Goal: Transaction & Acquisition: Book appointment/travel/reservation

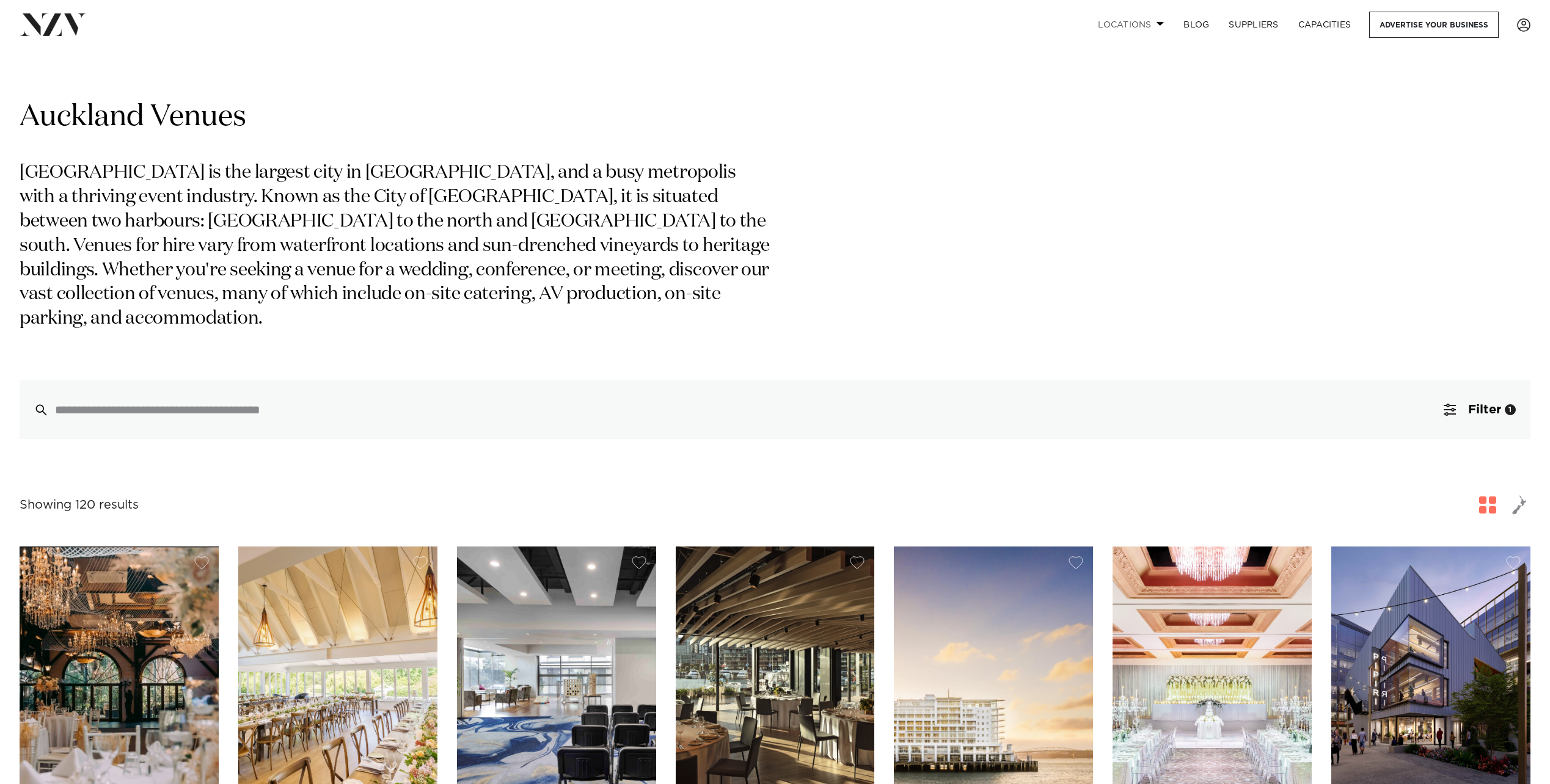
click at [1133, 27] on link "Locations" at bounding box center [1131, 24] width 86 height 26
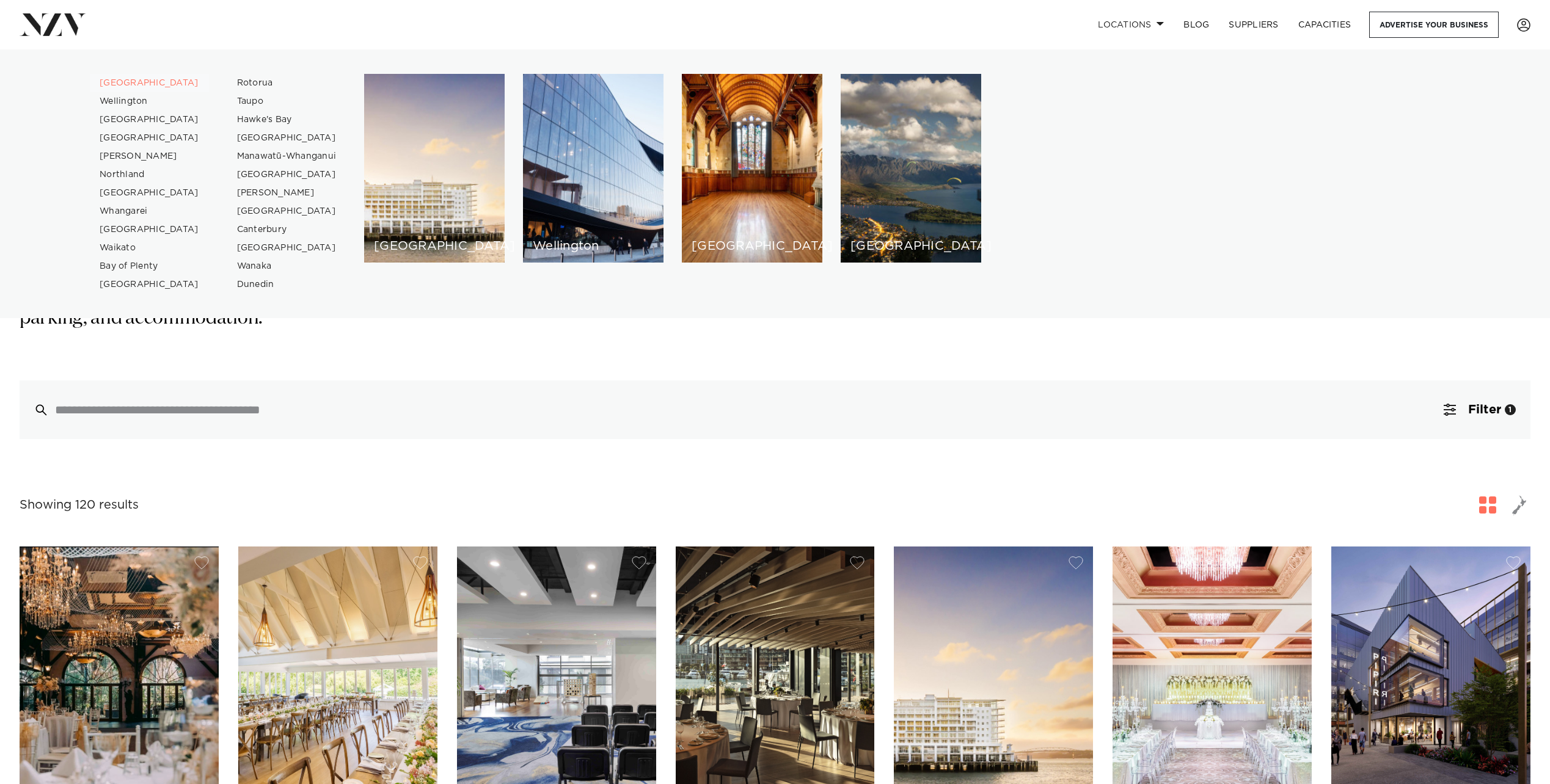
click at [113, 85] on link "[GEOGRAPHIC_DATA]" at bounding box center [149, 83] width 120 height 19
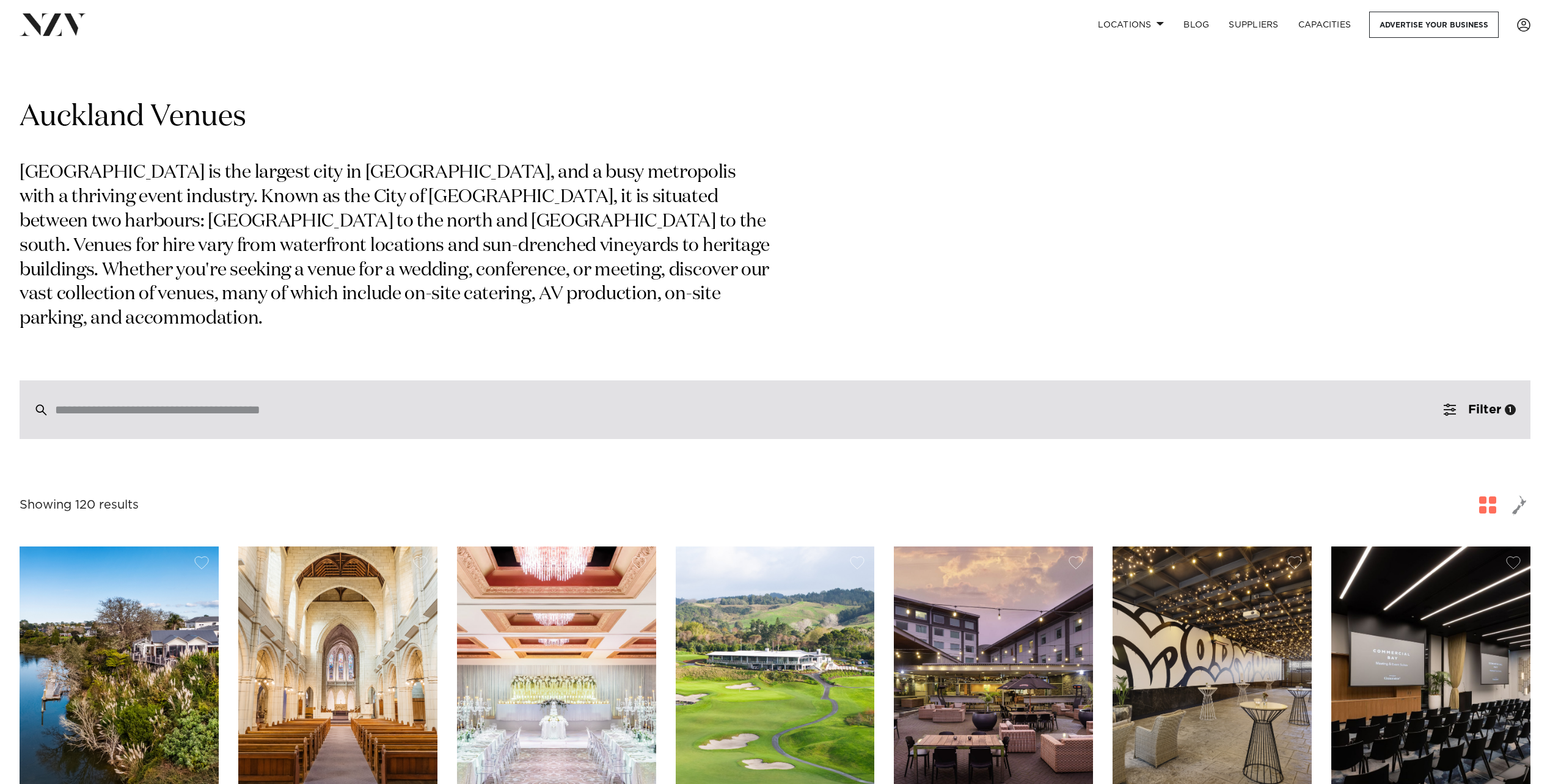
click at [112, 381] on div at bounding box center [775, 410] width 1511 height 59
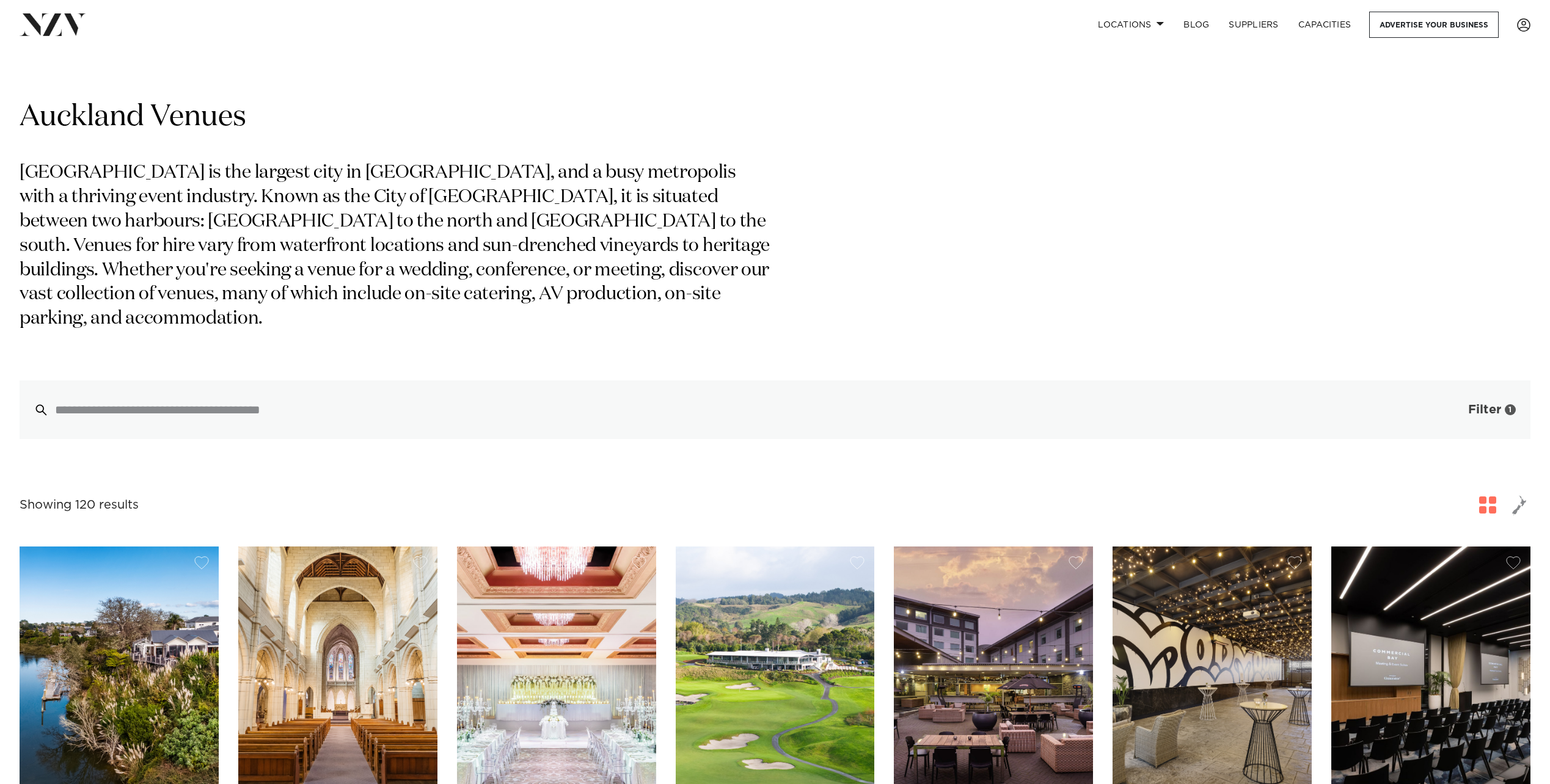
click at [1467, 390] on button "Filter 1" at bounding box center [1479, 410] width 102 height 59
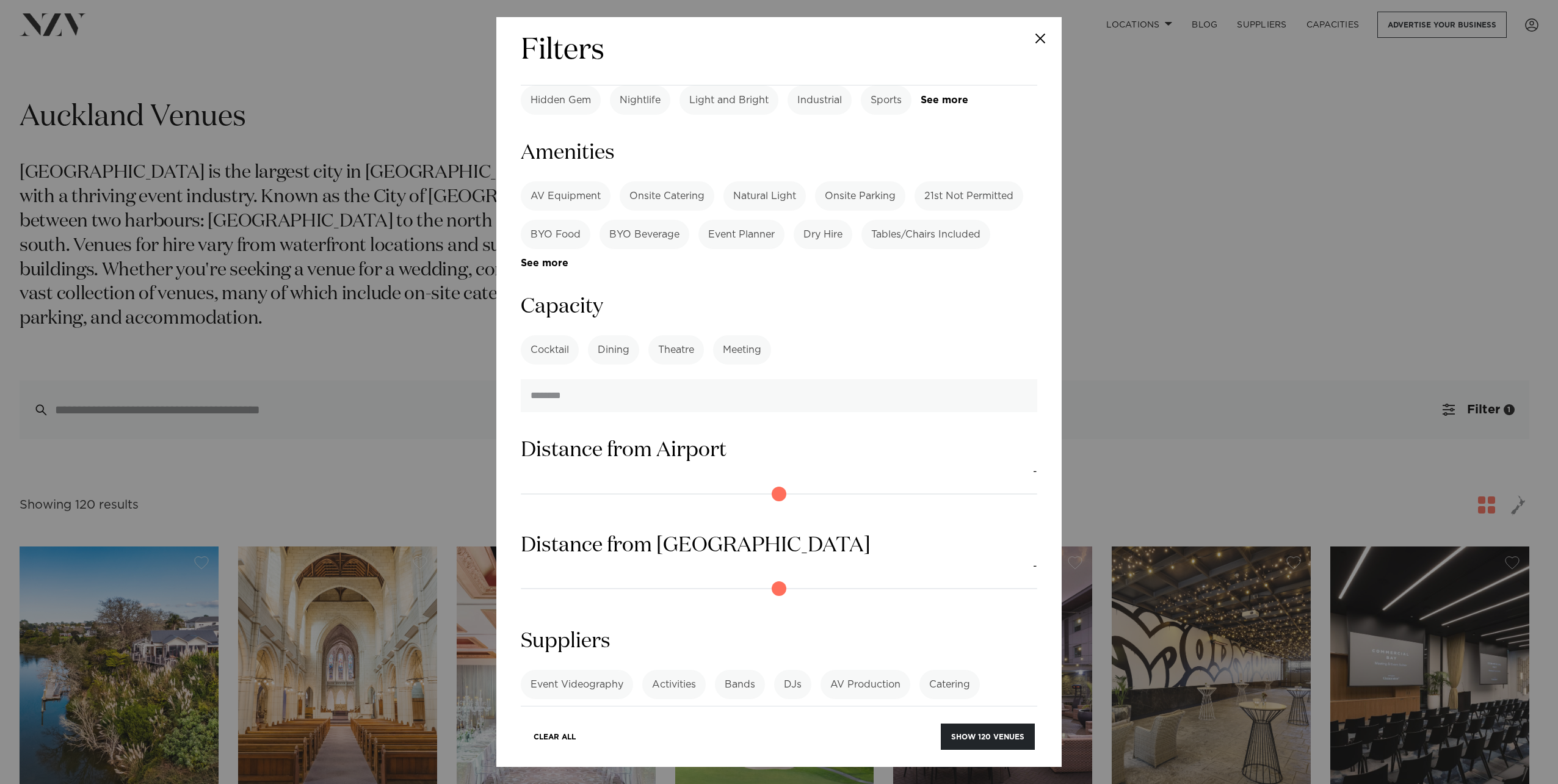
scroll to position [684, 0]
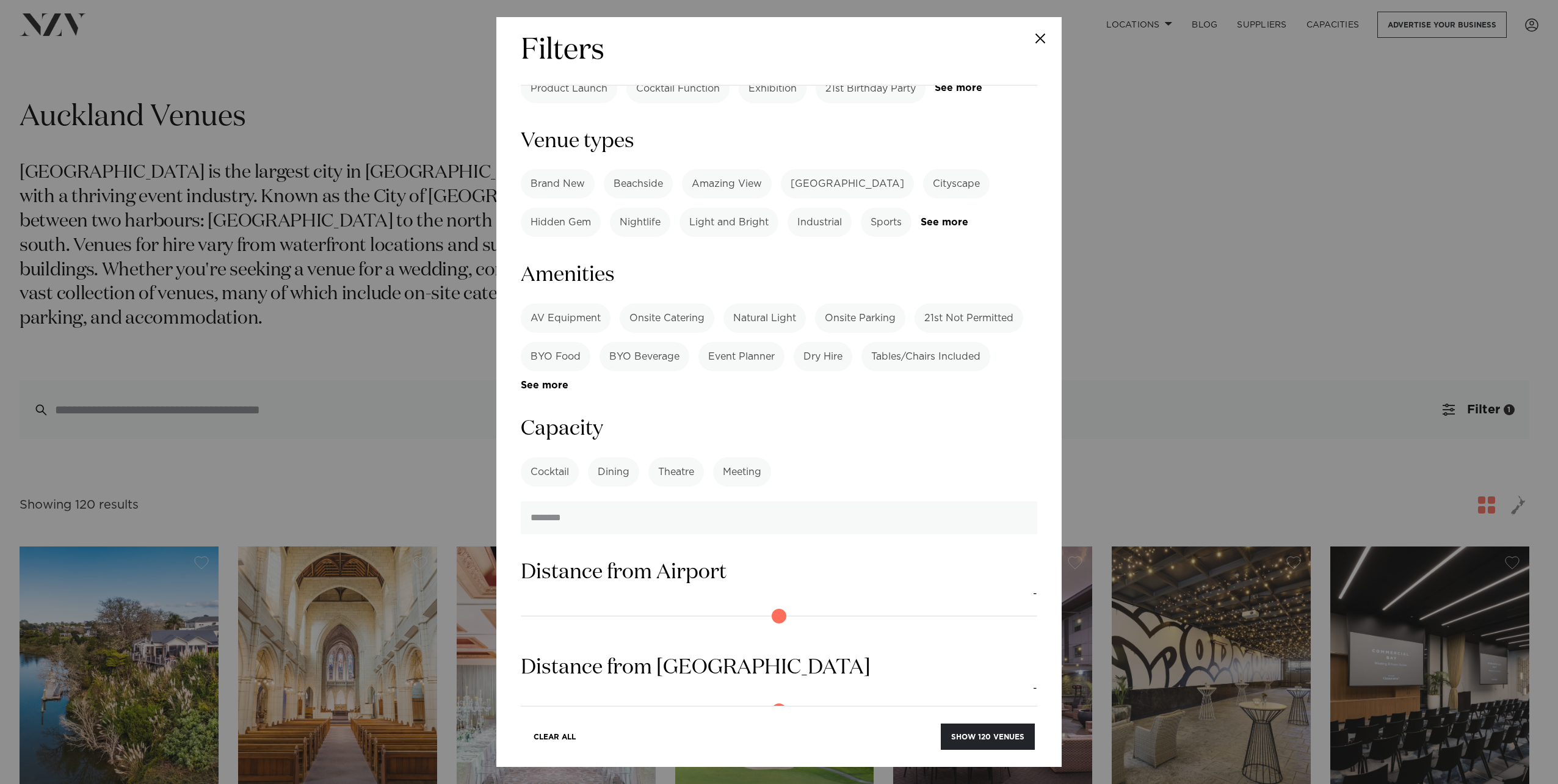
click at [552, 457] on label "Cocktail" at bounding box center [550, 471] width 58 height 29
click at [579, 501] on input "number" at bounding box center [779, 517] width 516 height 33
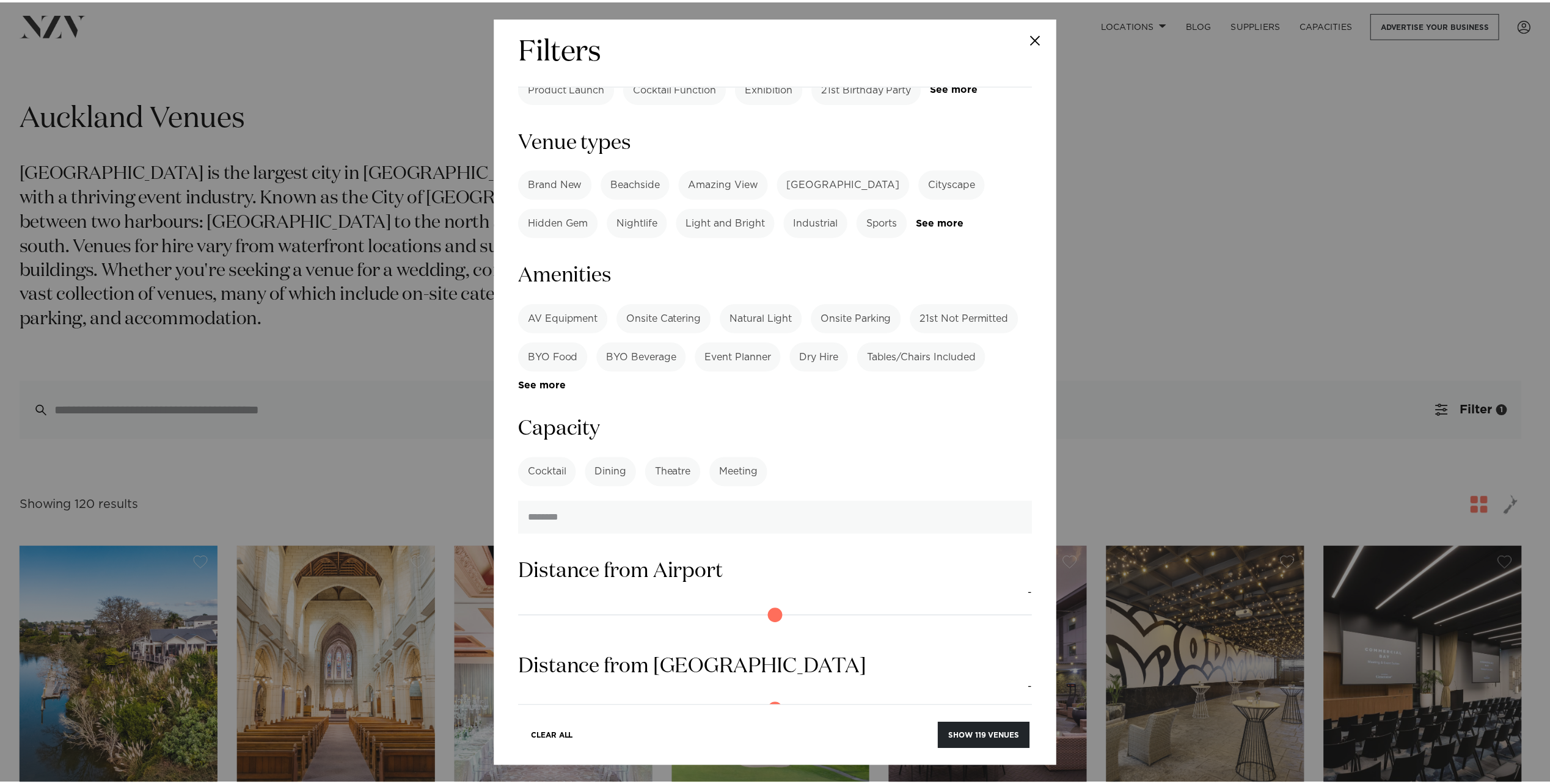
scroll to position [806, 0]
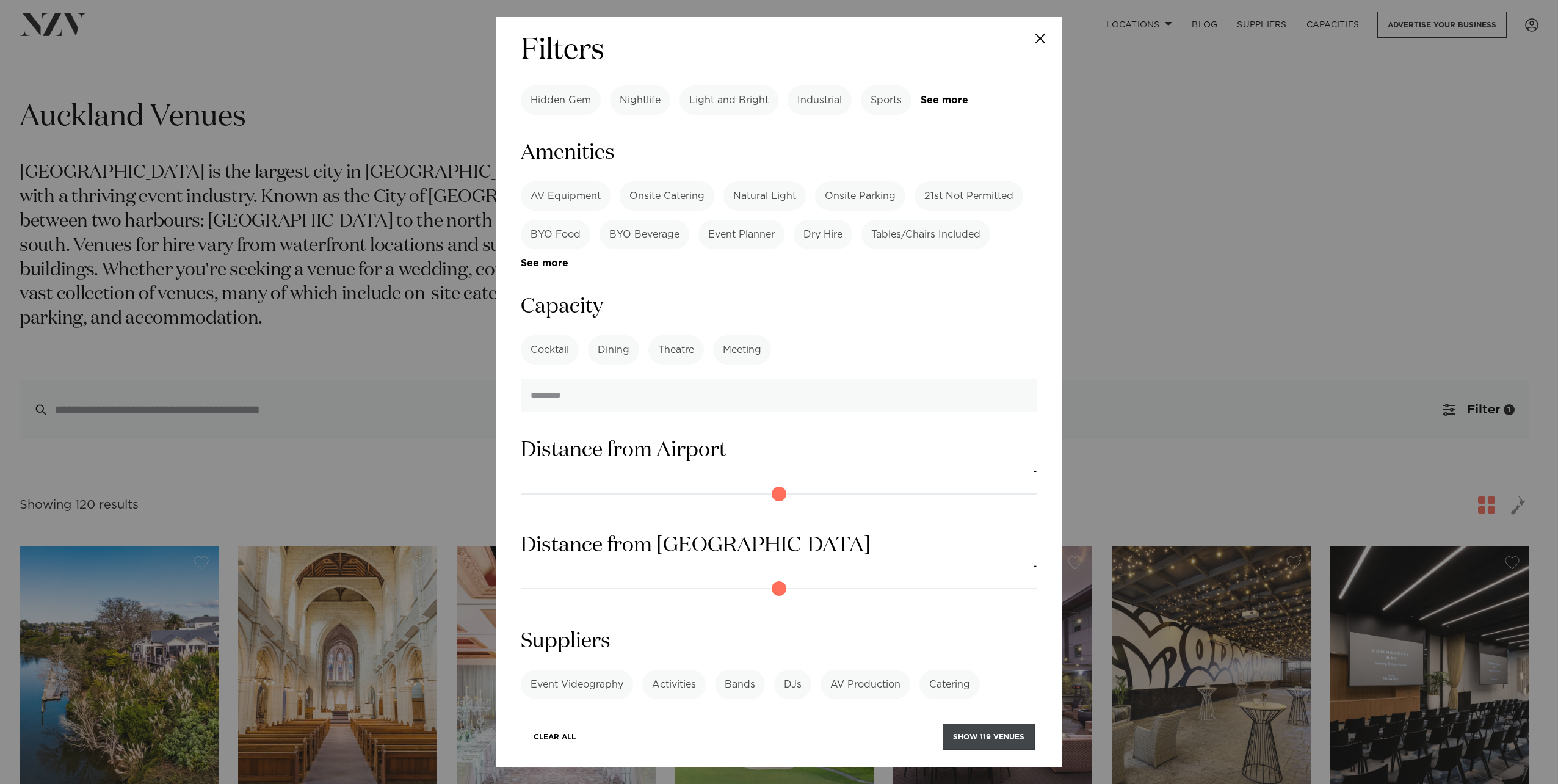
type input "**"
click at [979, 735] on button "Show 119 venues" at bounding box center [989, 736] width 92 height 26
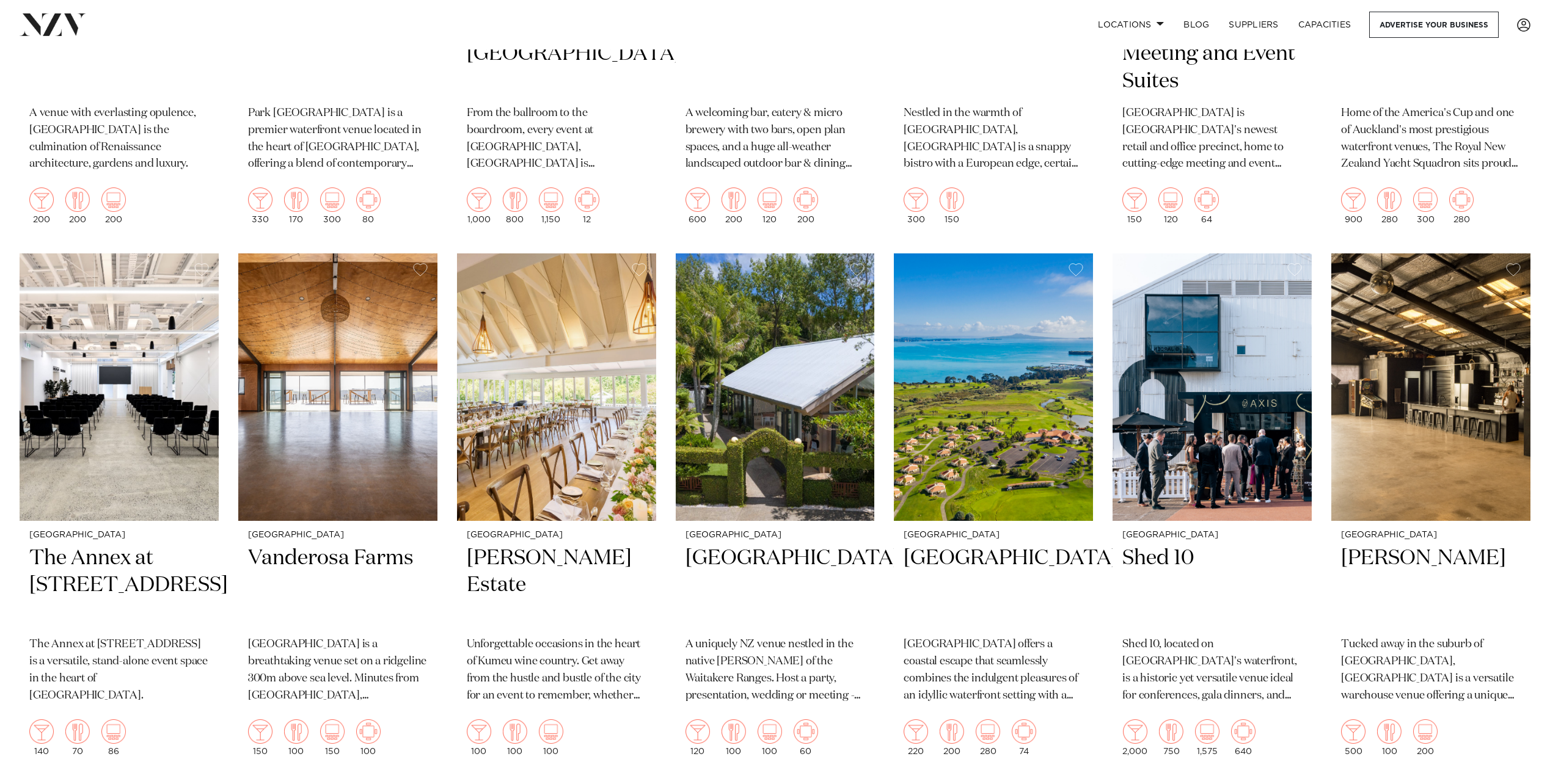
scroll to position [2259, 0]
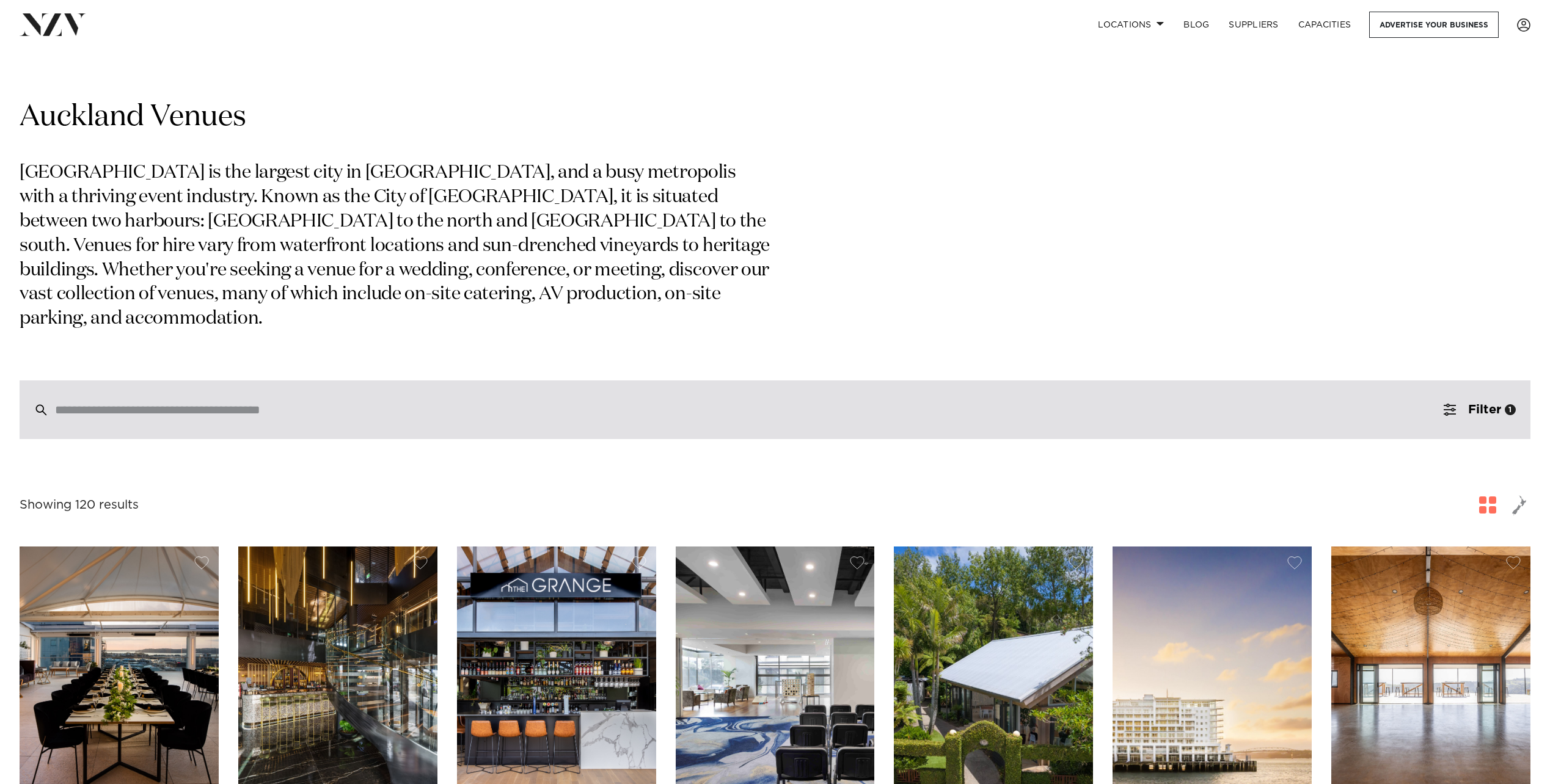
click at [247, 403] on input "search" at bounding box center [749, 410] width 1388 height 13
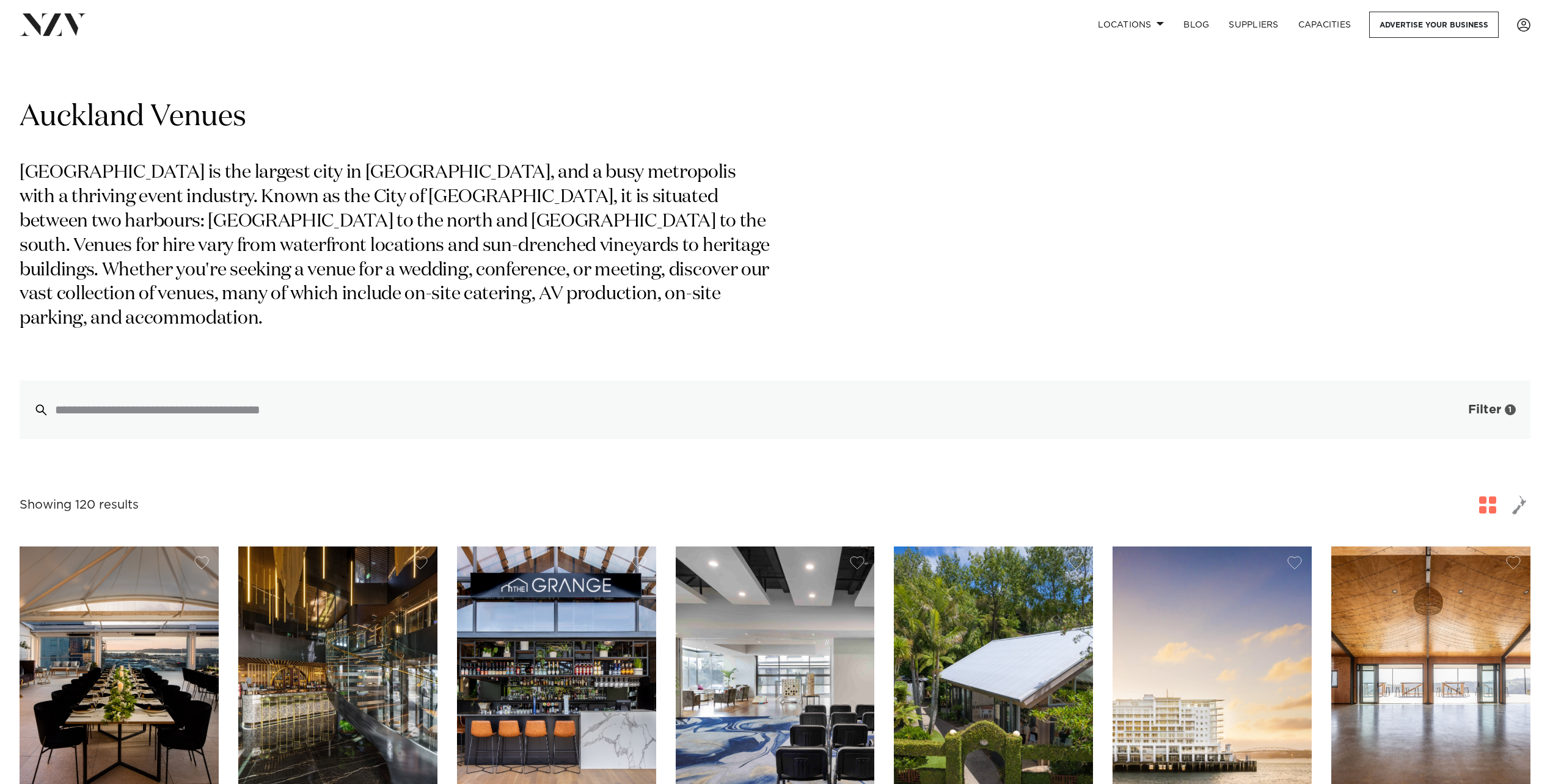
click at [1451, 403] on span "button" at bounding box center [1449, 409] width 12 height 12
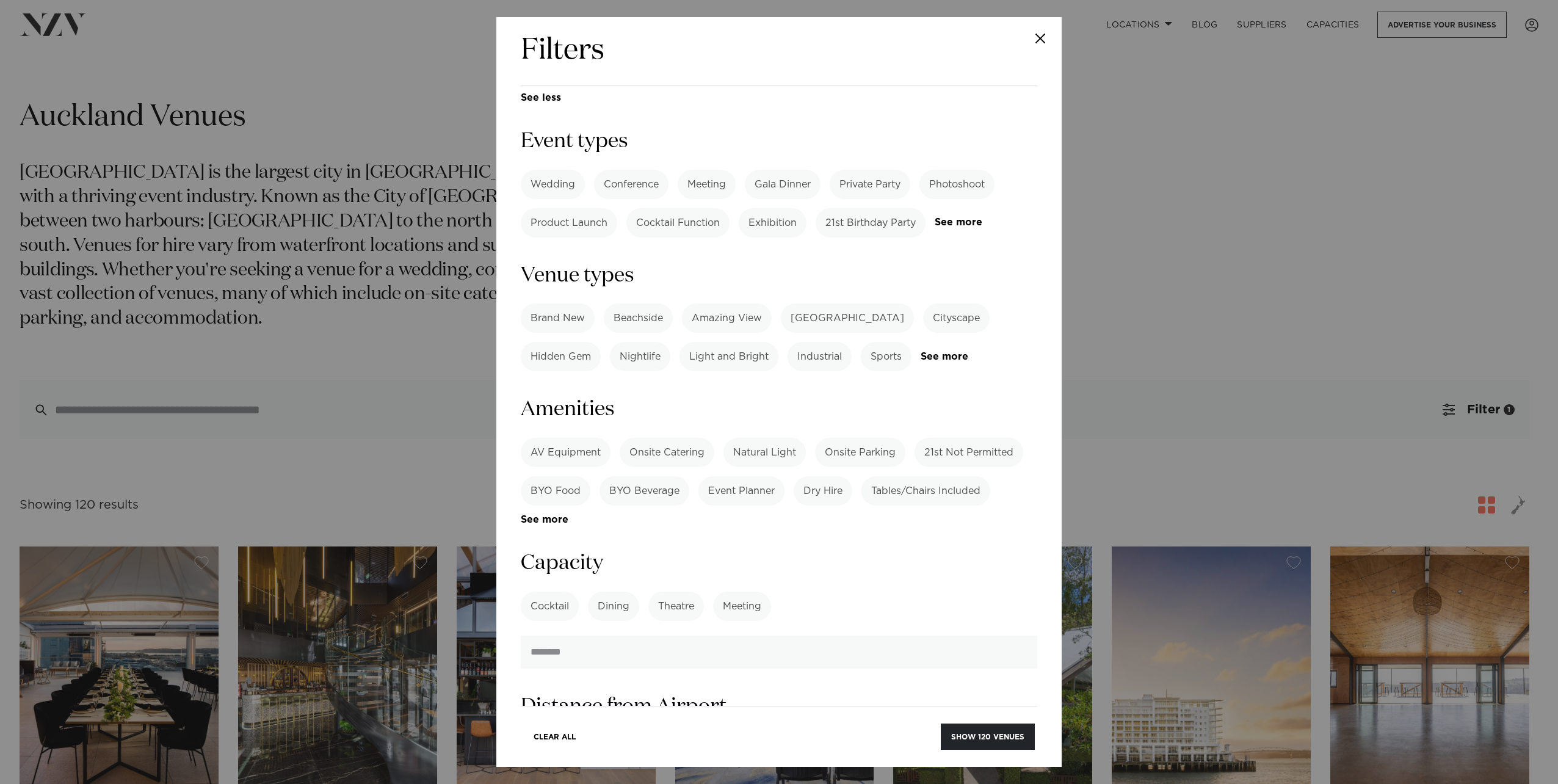
scroll to position [672, 0]
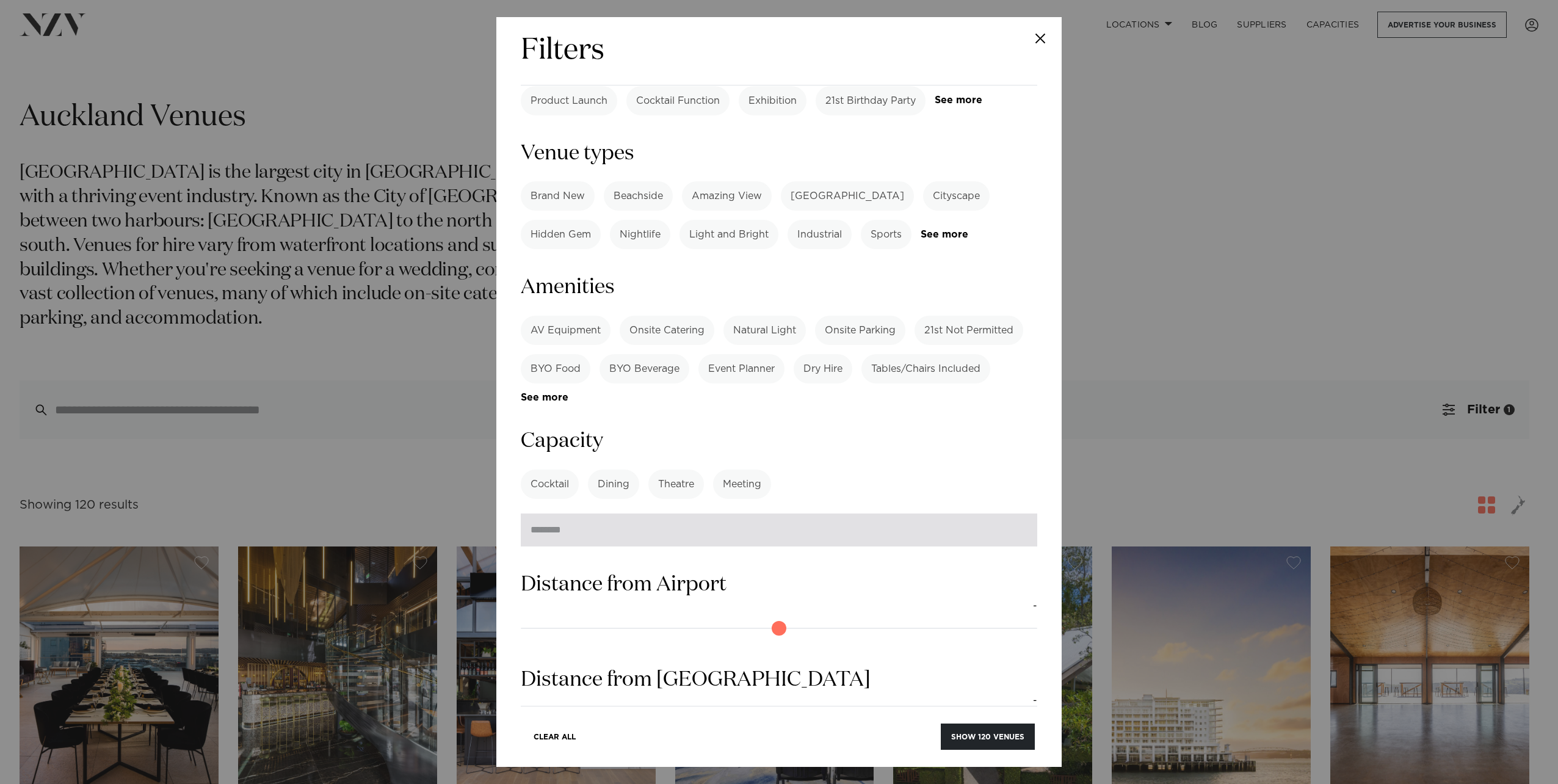
drag, startPoint x: 582, startPoint y: 440, endPoint x: 575, endPoint y: 432, distance: 10.6
click at [582, 513] on input "number" at bounding box center [779, 529] width 516 height 33
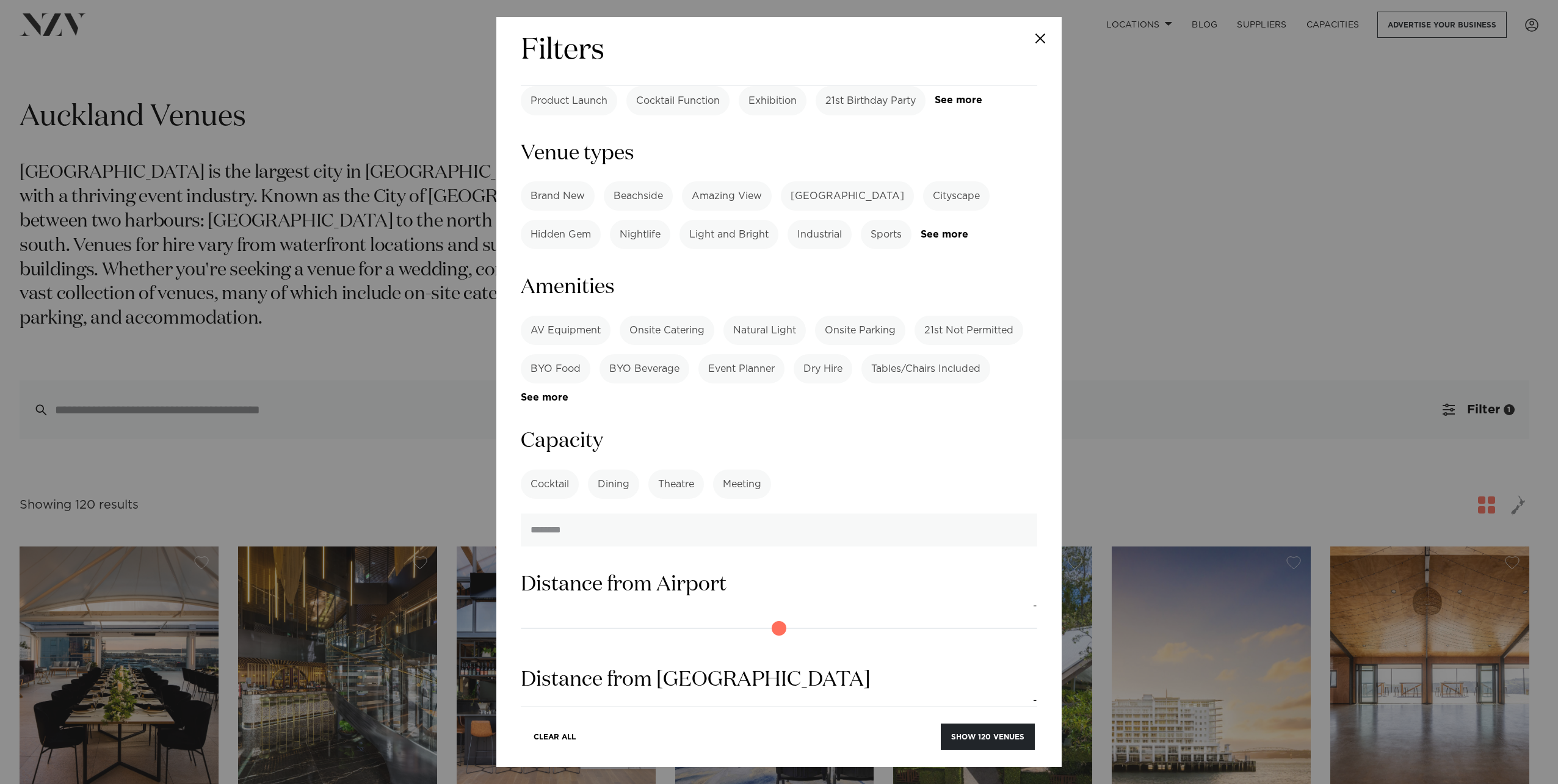
click at [544, 469] on label "Cocktail" at bounding box center [550, 483] width 58 height 29
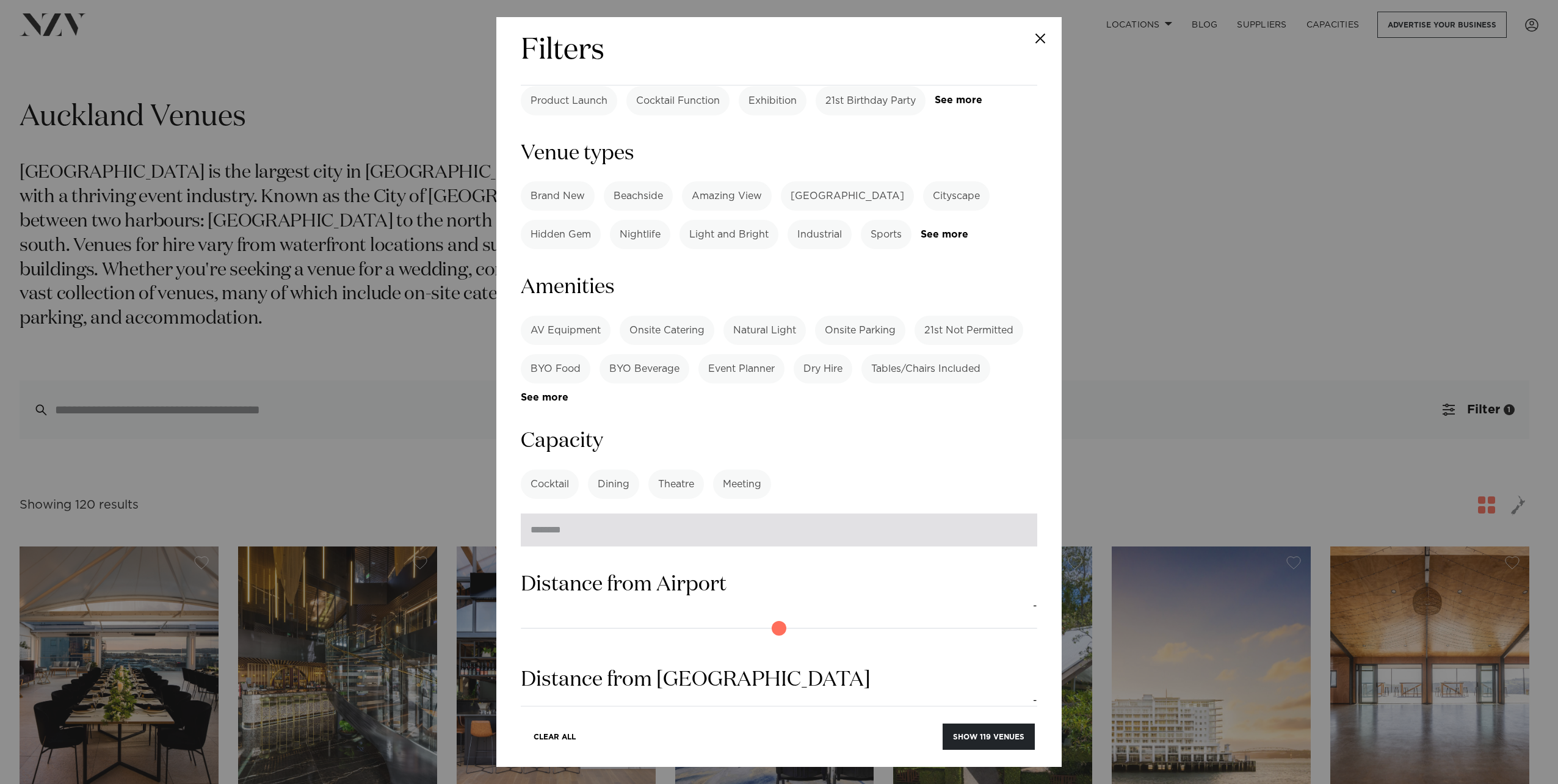
click at [556, 513] on input "number" at bounding box center [779, 529] width 516 height 33
type input "*"
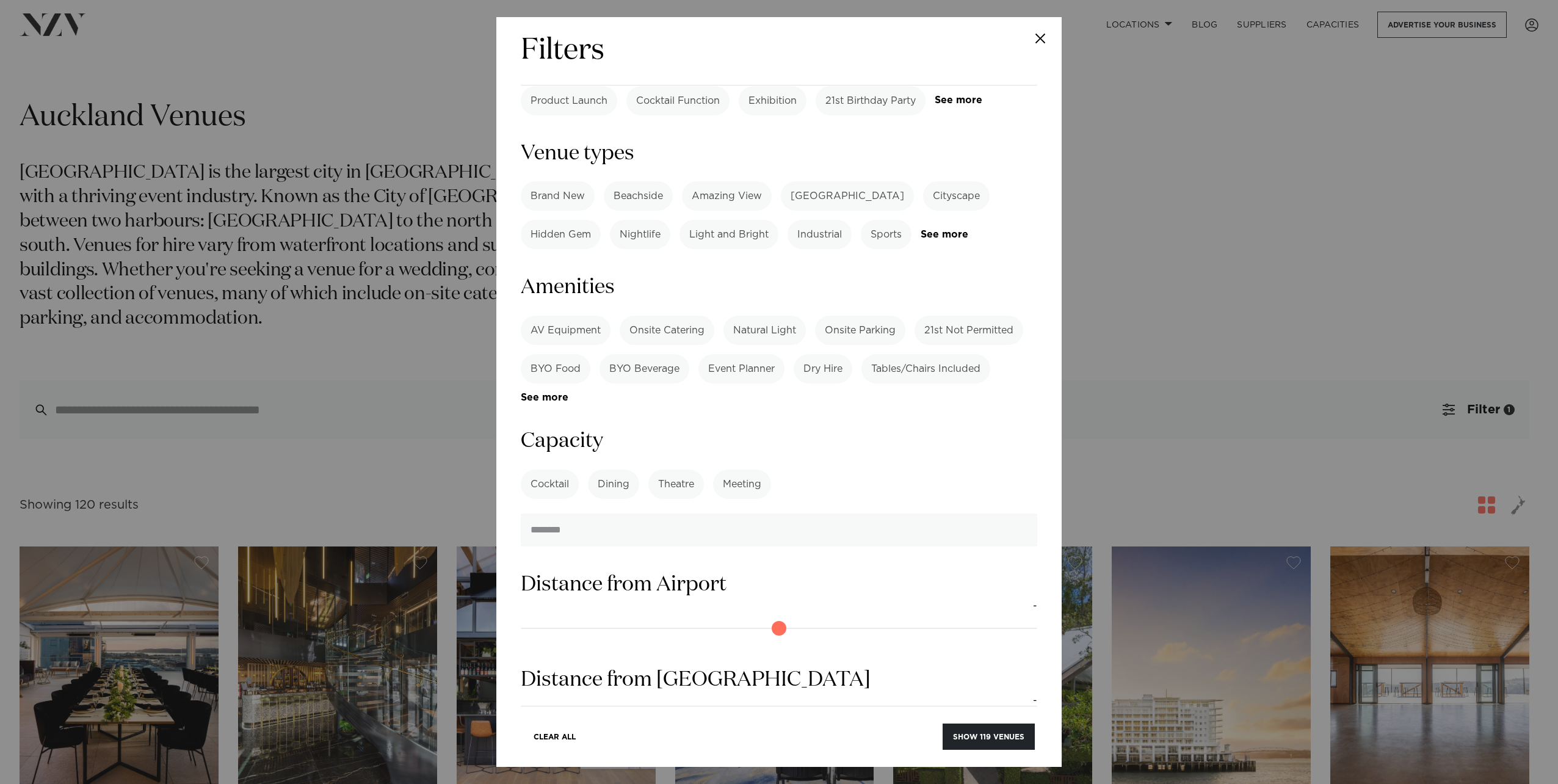
scroll to position [806, 0]
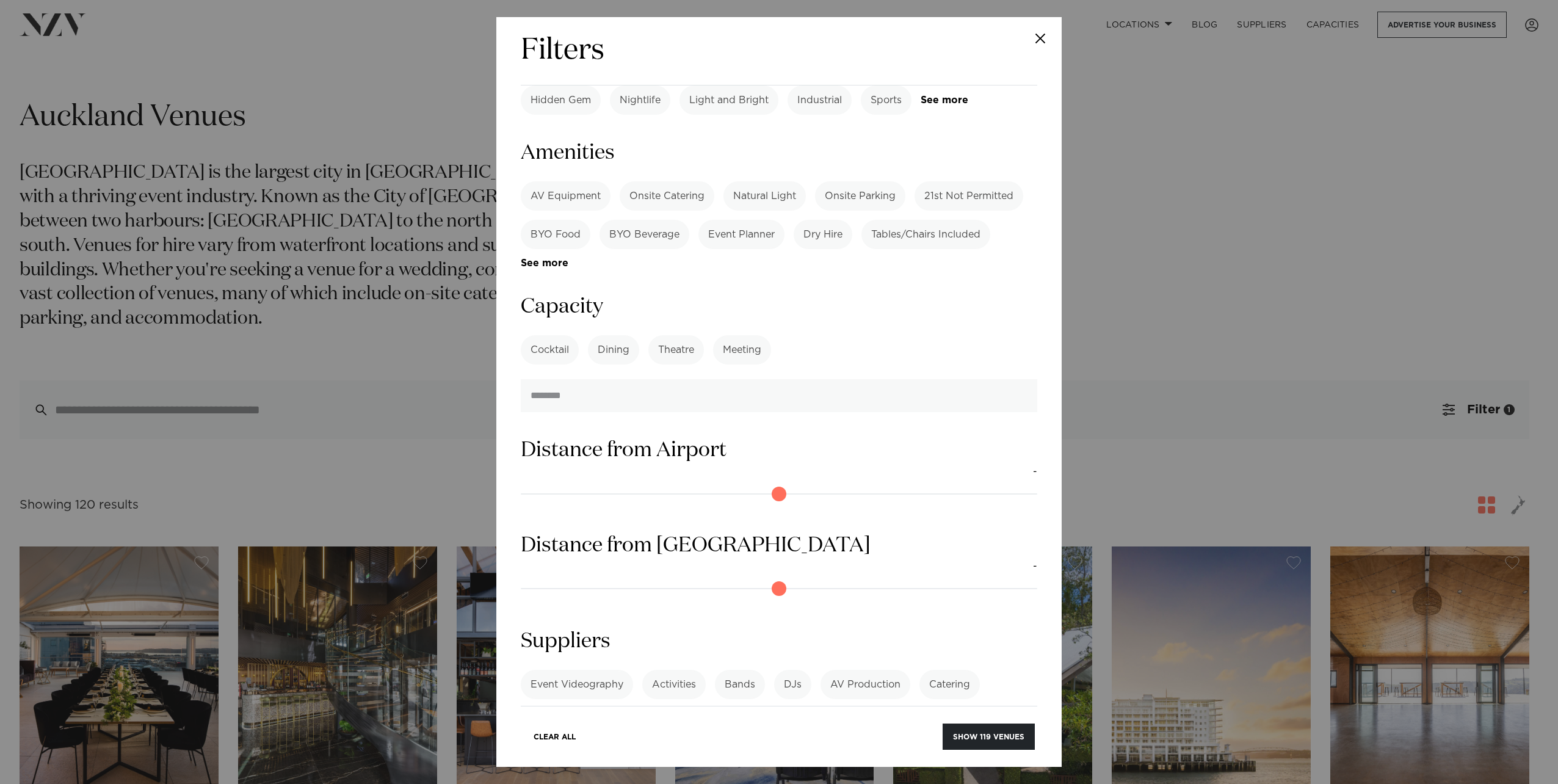
type input "**"
click at [616, 747] on link "See more" at bounding box center [568, 751] width 95 height 10
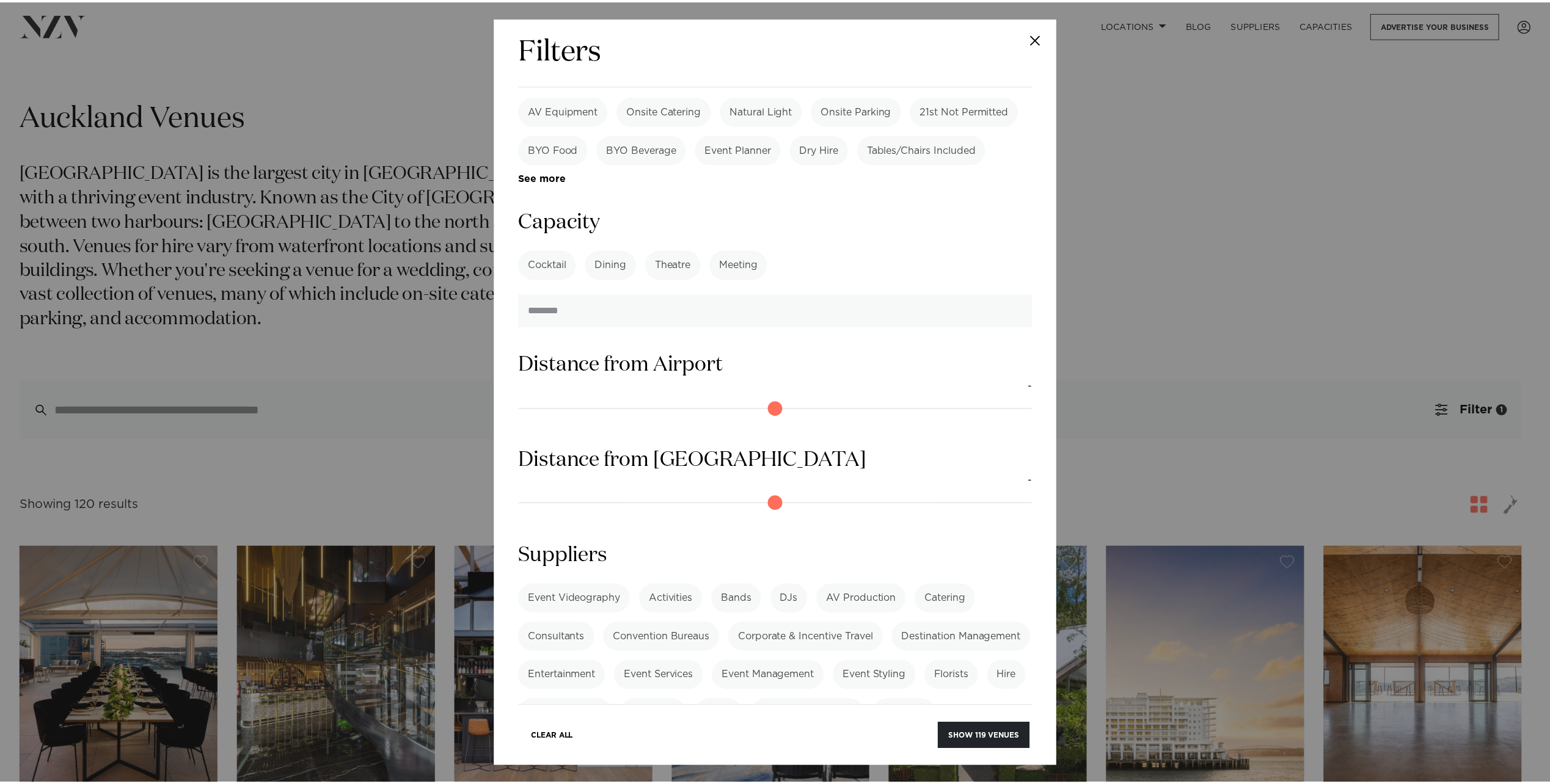
scroll to position [999, 0]
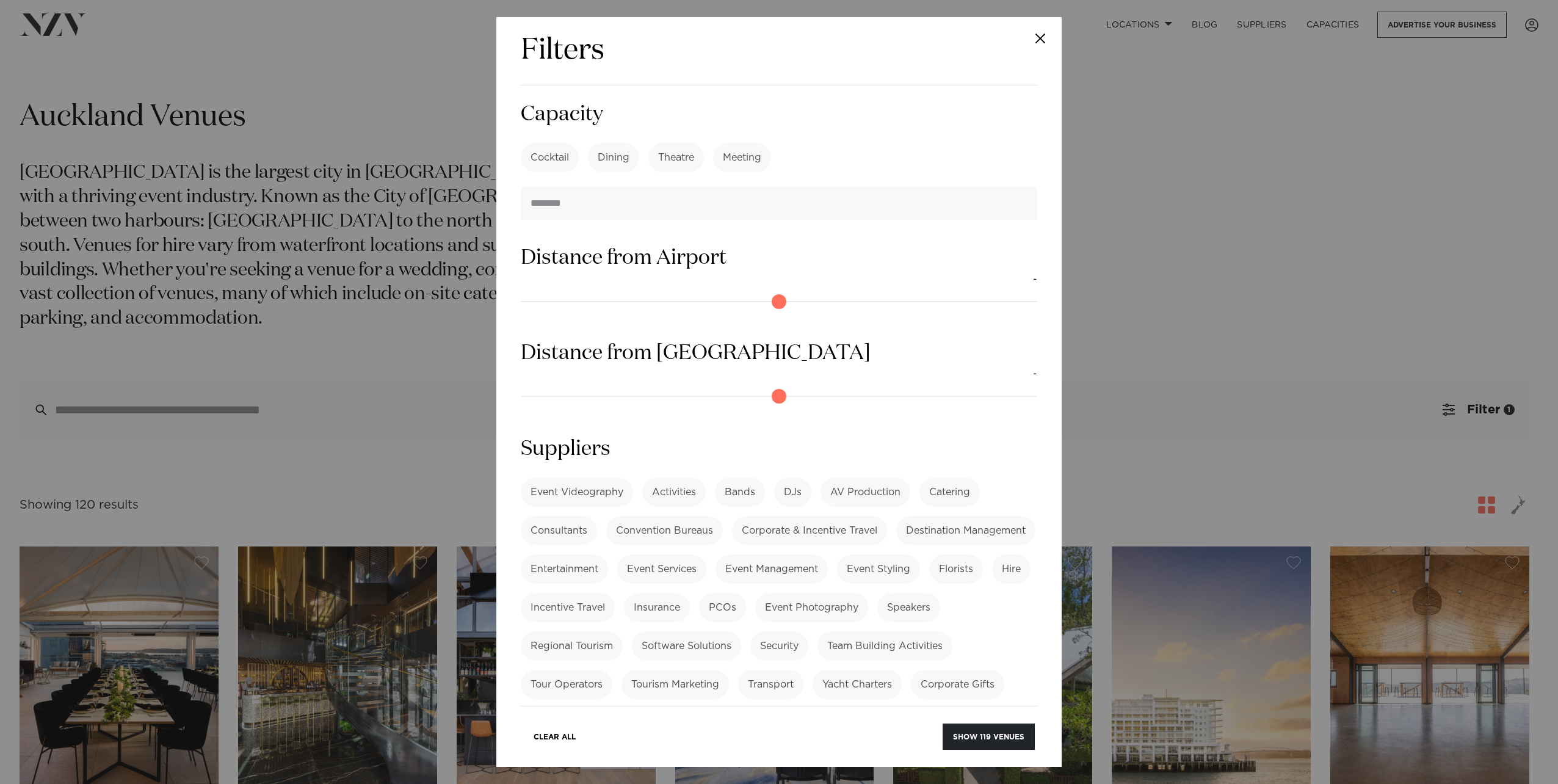
click at [1039, 737] on div "Filters Search Type Venue Supplier See more Locations Auckland Wellington Chris…" at bounding box center [779, 391] width 566 height 749
click at [1005, 734] on button "Show 119 venues" at bounding box center [989, 736] width 92 height 26
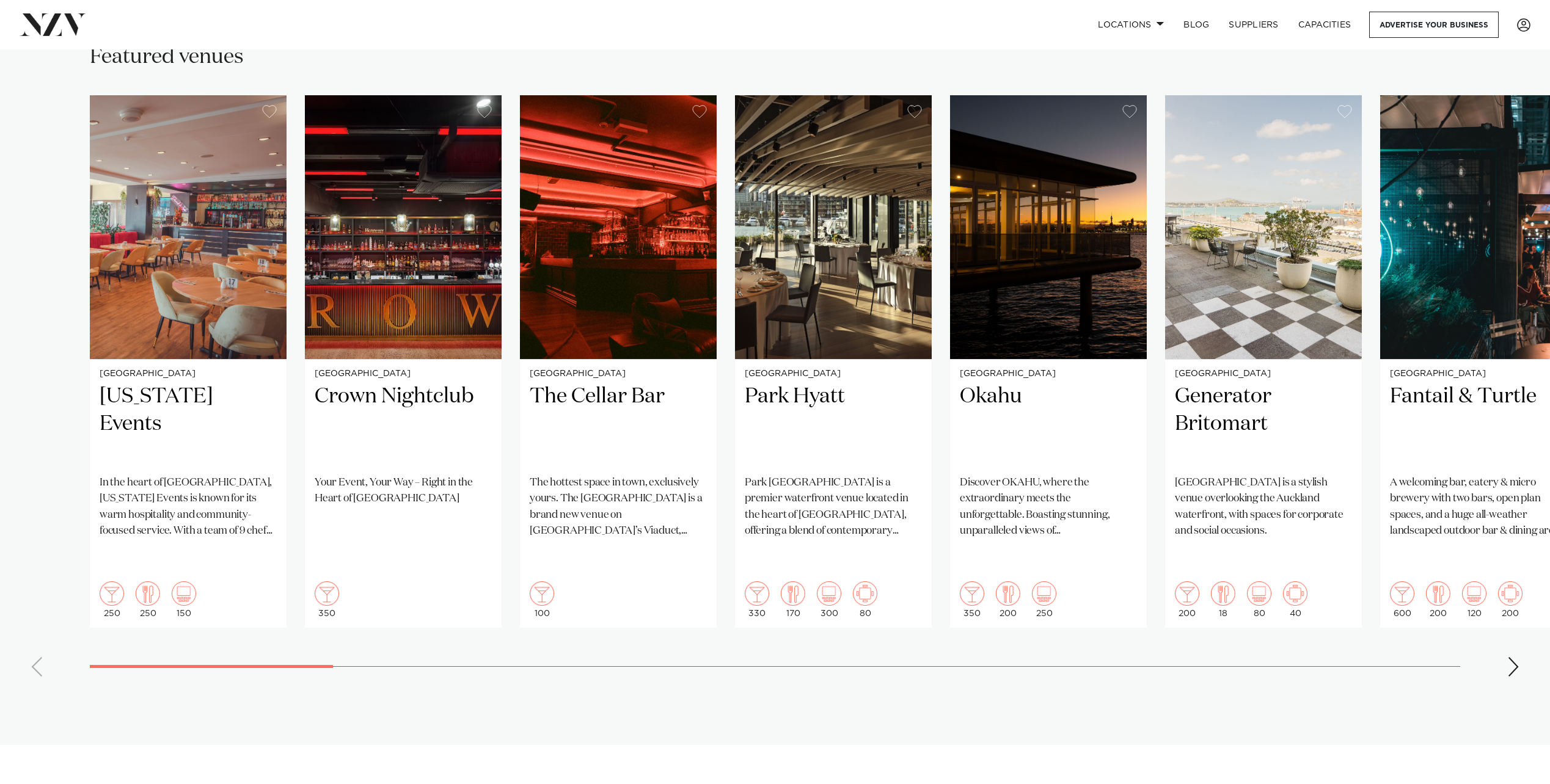
scroll to position [855, 0]
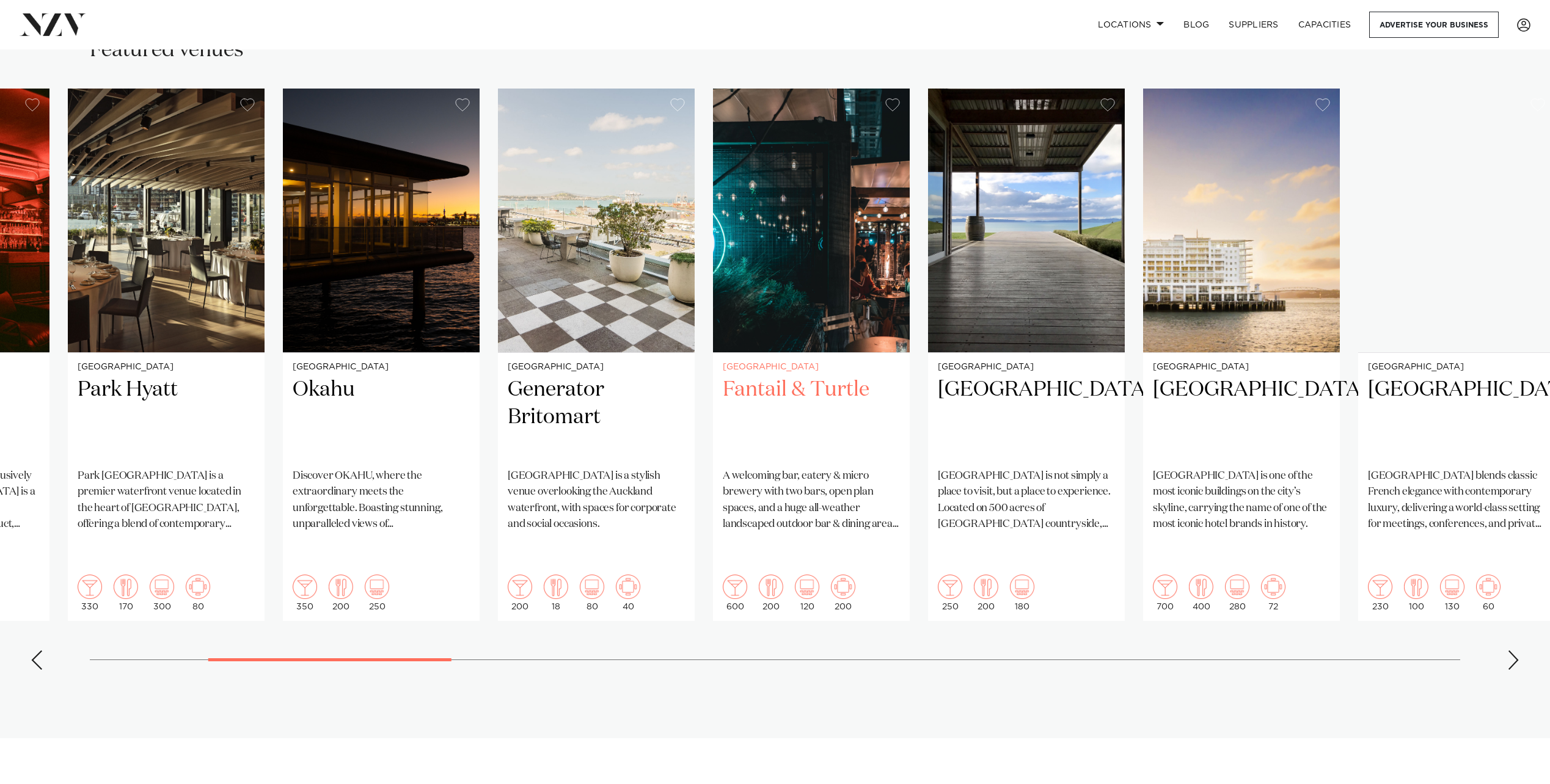
click at [747, 308] on img "7 / 36" at bounding box center [810, 220] width 197 height 264
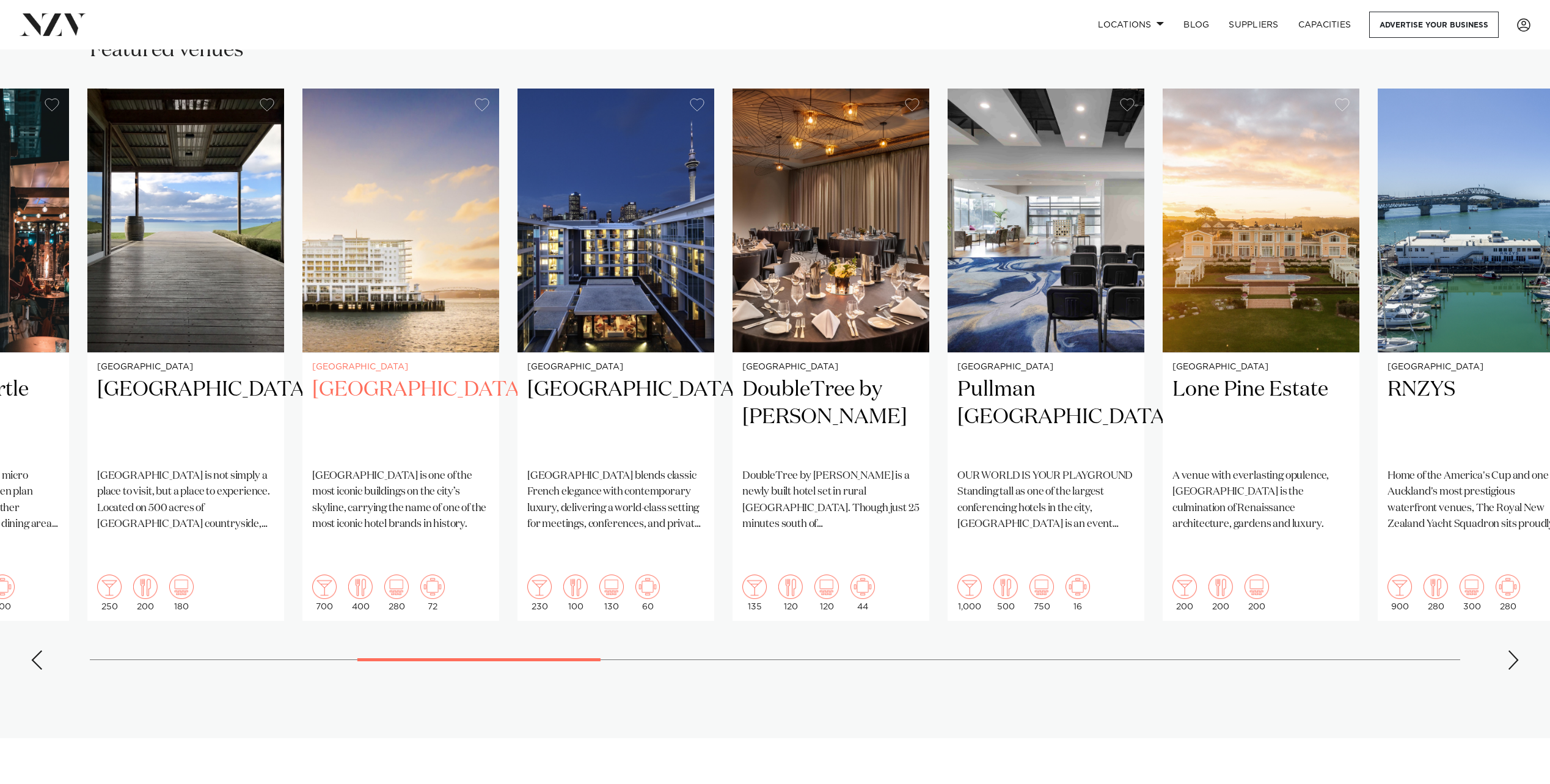
click at [360, 245] on img "9 / 36" at bounding box center [401, 220] width 197 height 264
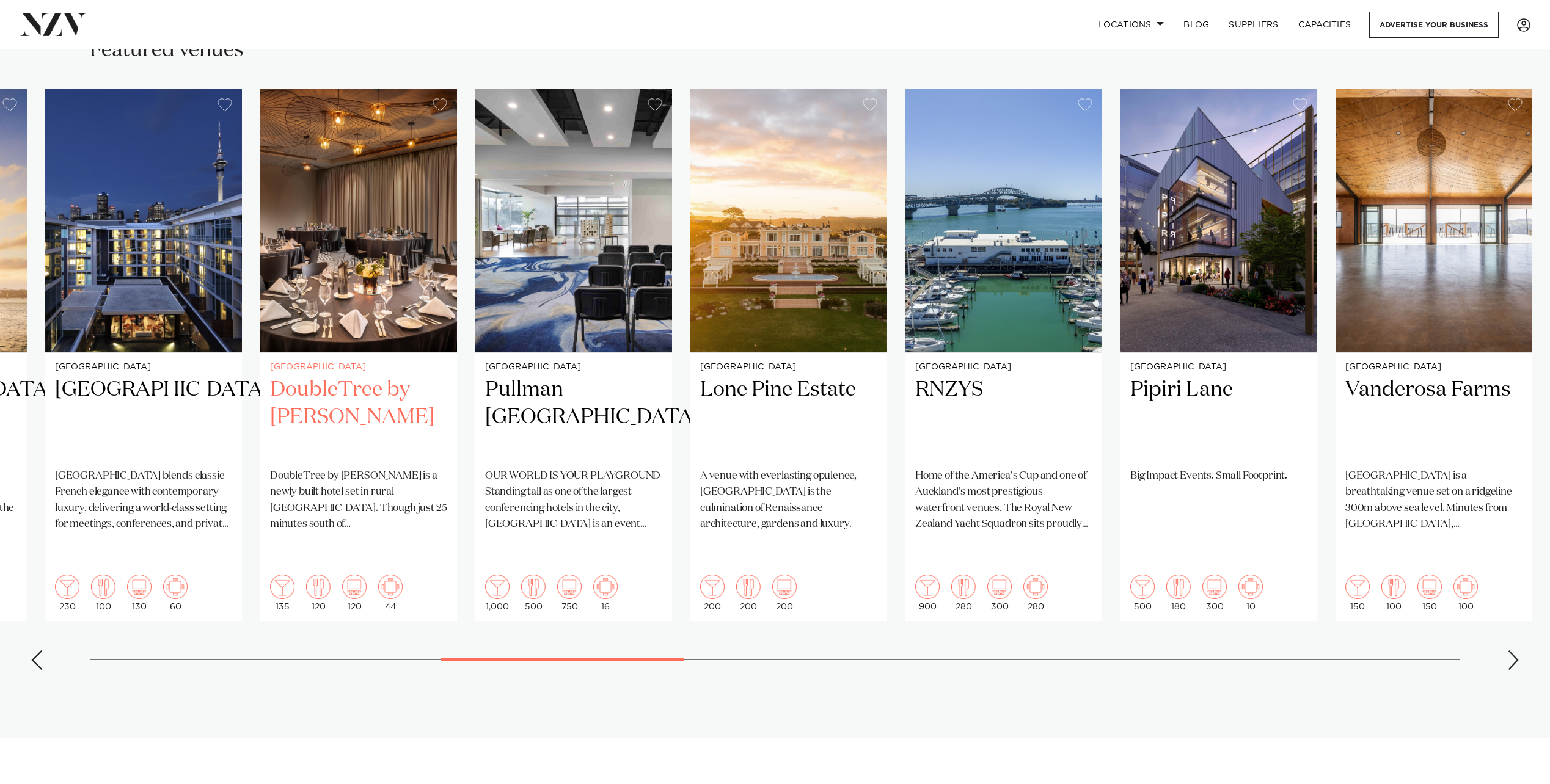
click at [426, 250] on img "11 / 36" at bounding box center [359, 220] width 197 height 264
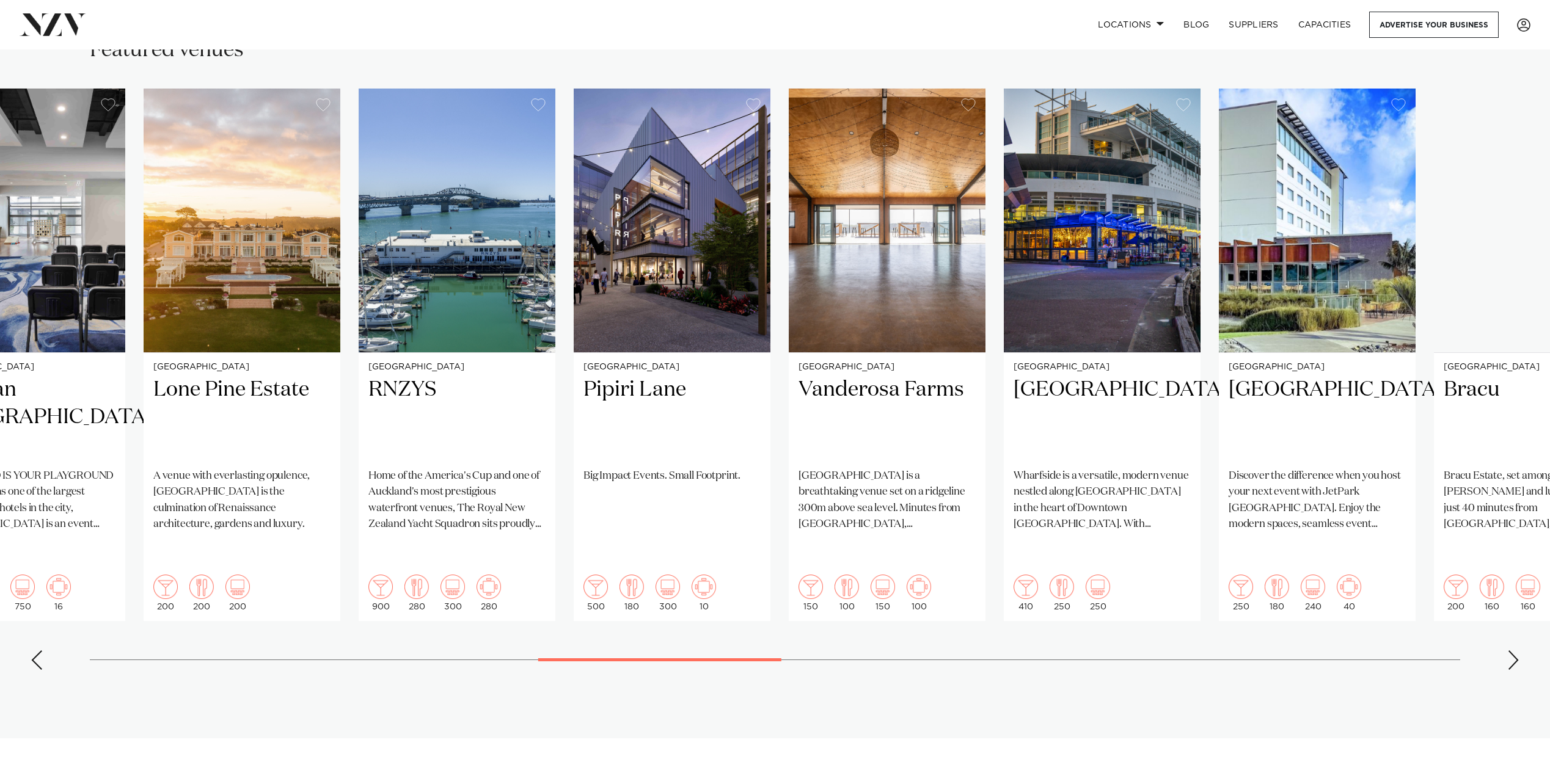
click at [46, 597] on swiper-container "Auckland Texas Events In the heart of Manukau, Texas Events is known for its wa…" at bounding box center [775, 384] width 1550 height 591
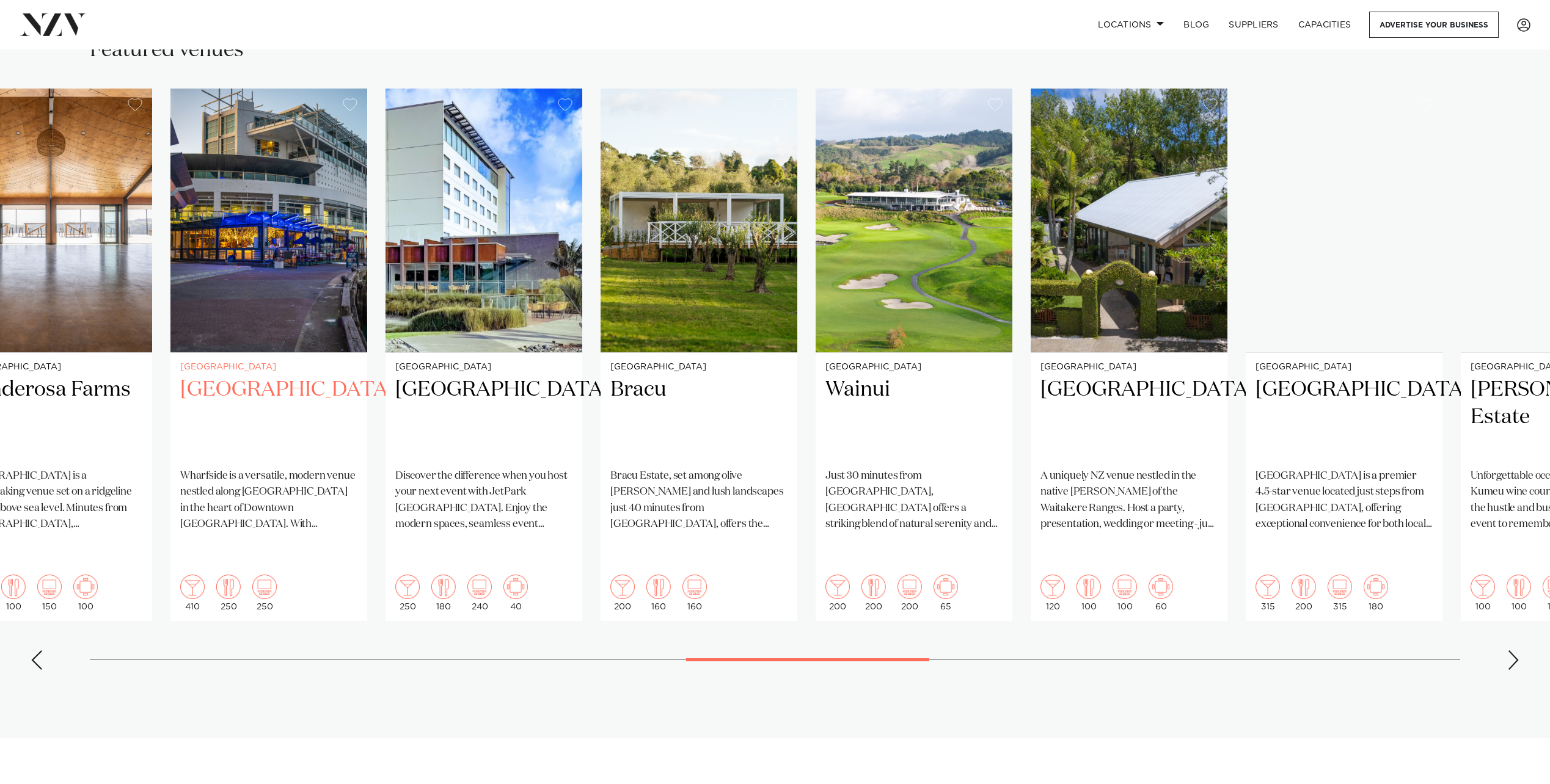
click at [316, 276] on img "17 / 36" at bounding box center [269, 220] width 197 height 264
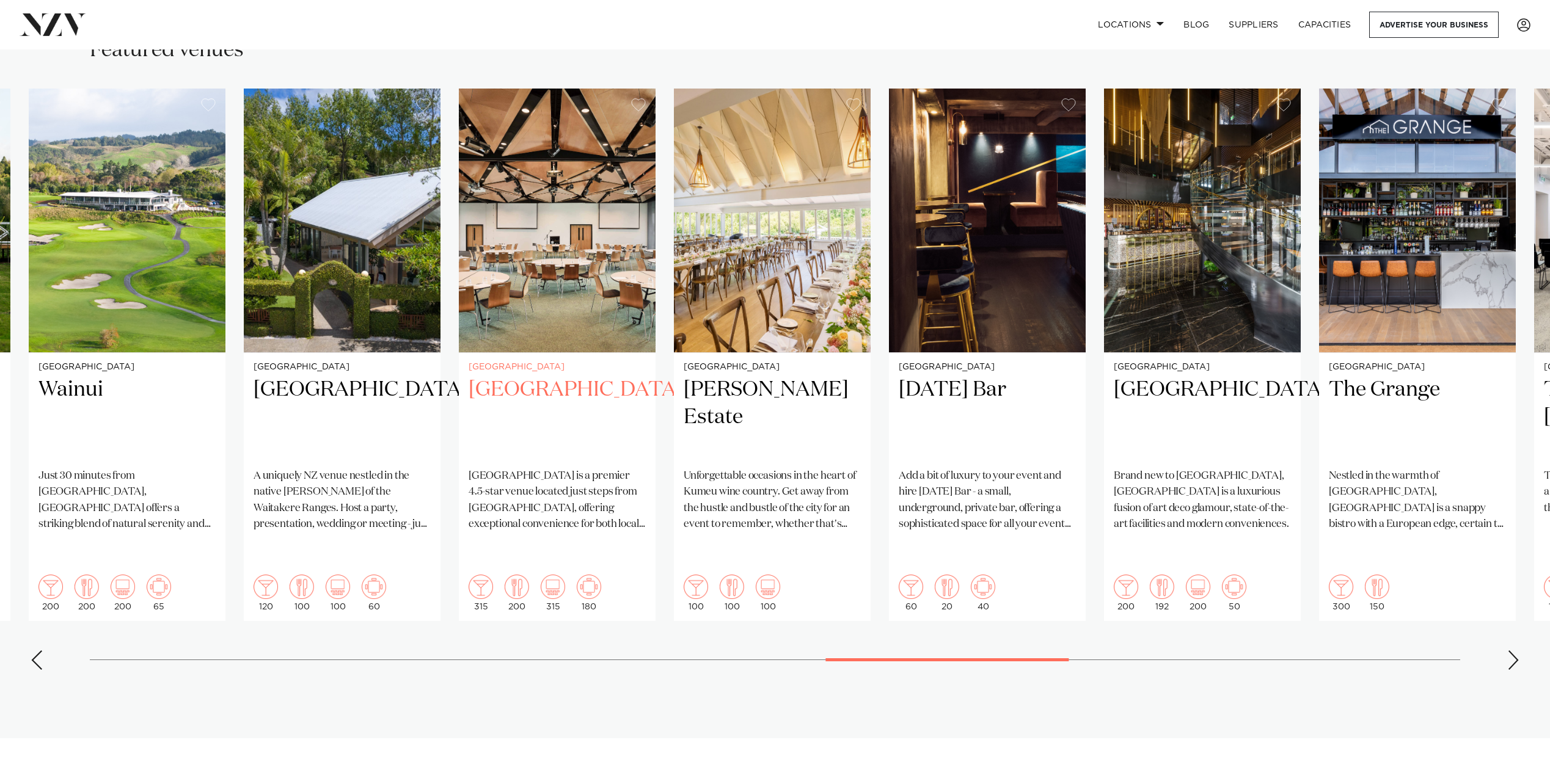
click at [457, 239] on swiper-container "Auckland Texas Events In the heart of Manukau, Texas Events is known for its wa…" at bounding box center [775, 384] width 1550 height 591
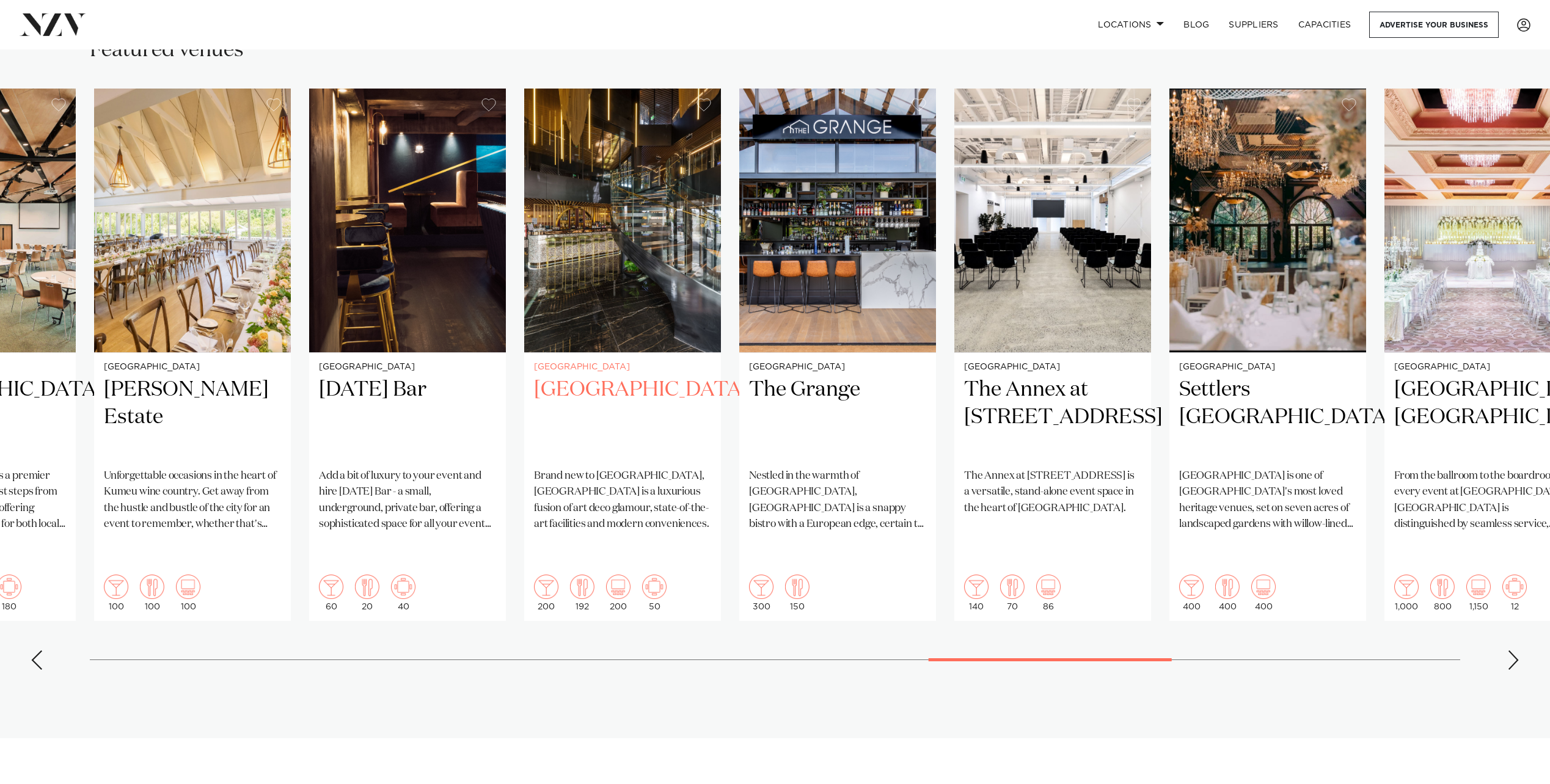
click at [553, 229] on img "25 / 36" at bounding box center [622, 220] width 197 height 264
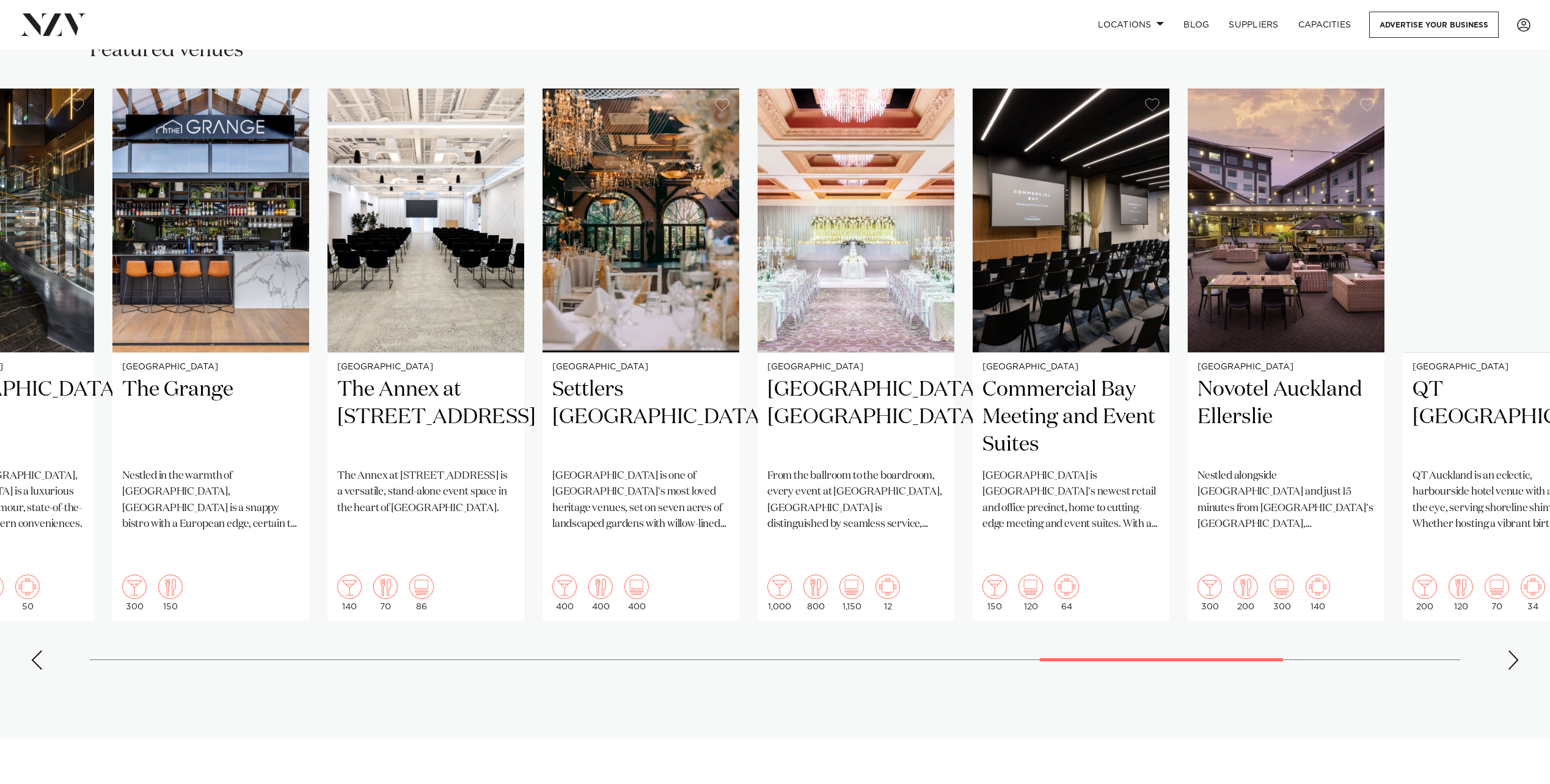
click at [306, 223] on swiper-container "Auckland Texas Events In the heart of Manukau, Texas Events is known for its wa…" at bounding box center [775, 384] width 1550 height 591
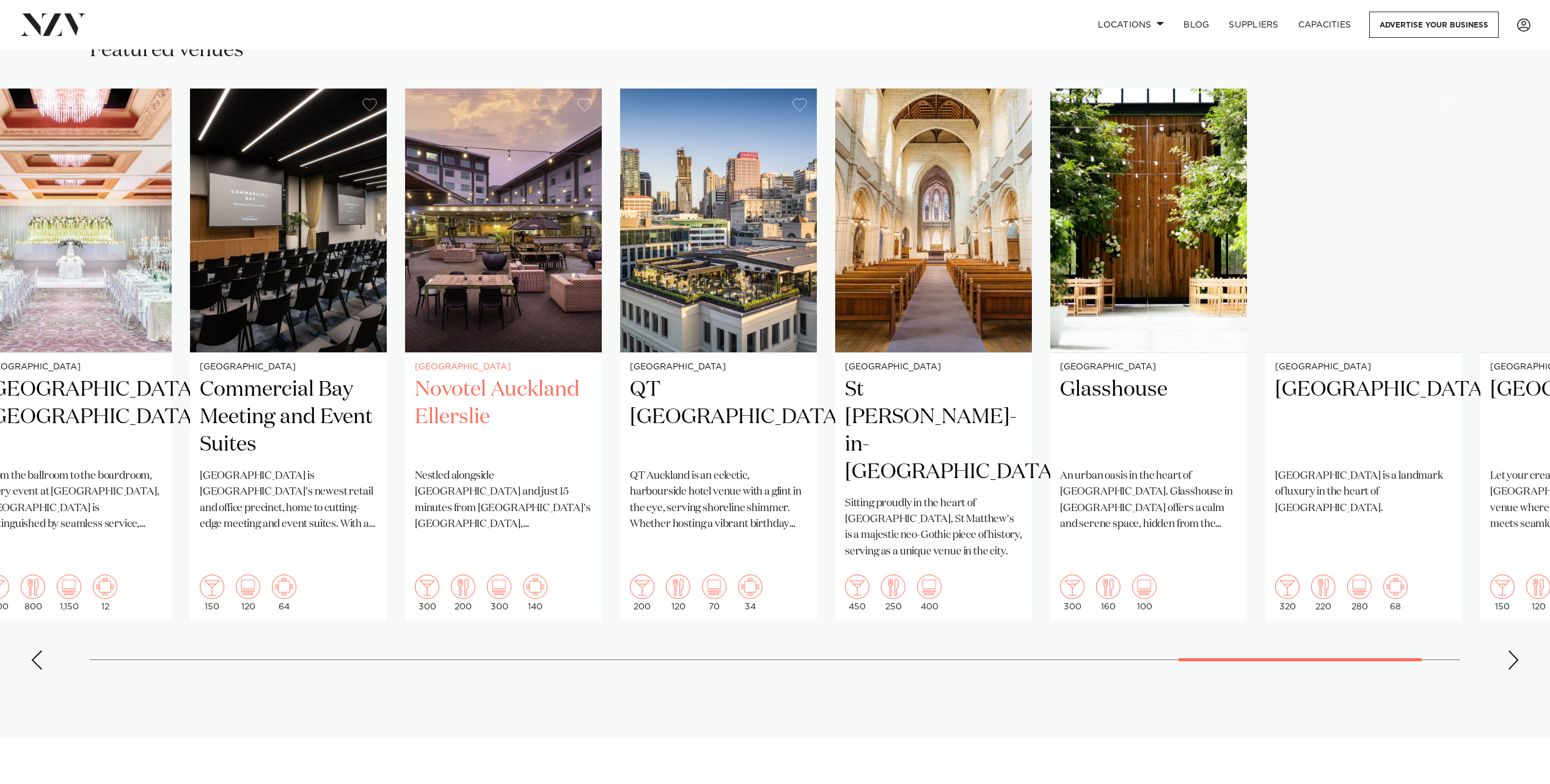
click at [516, 238] on img "31 / 36" at bounding box center [503, 220] width 197 height 264
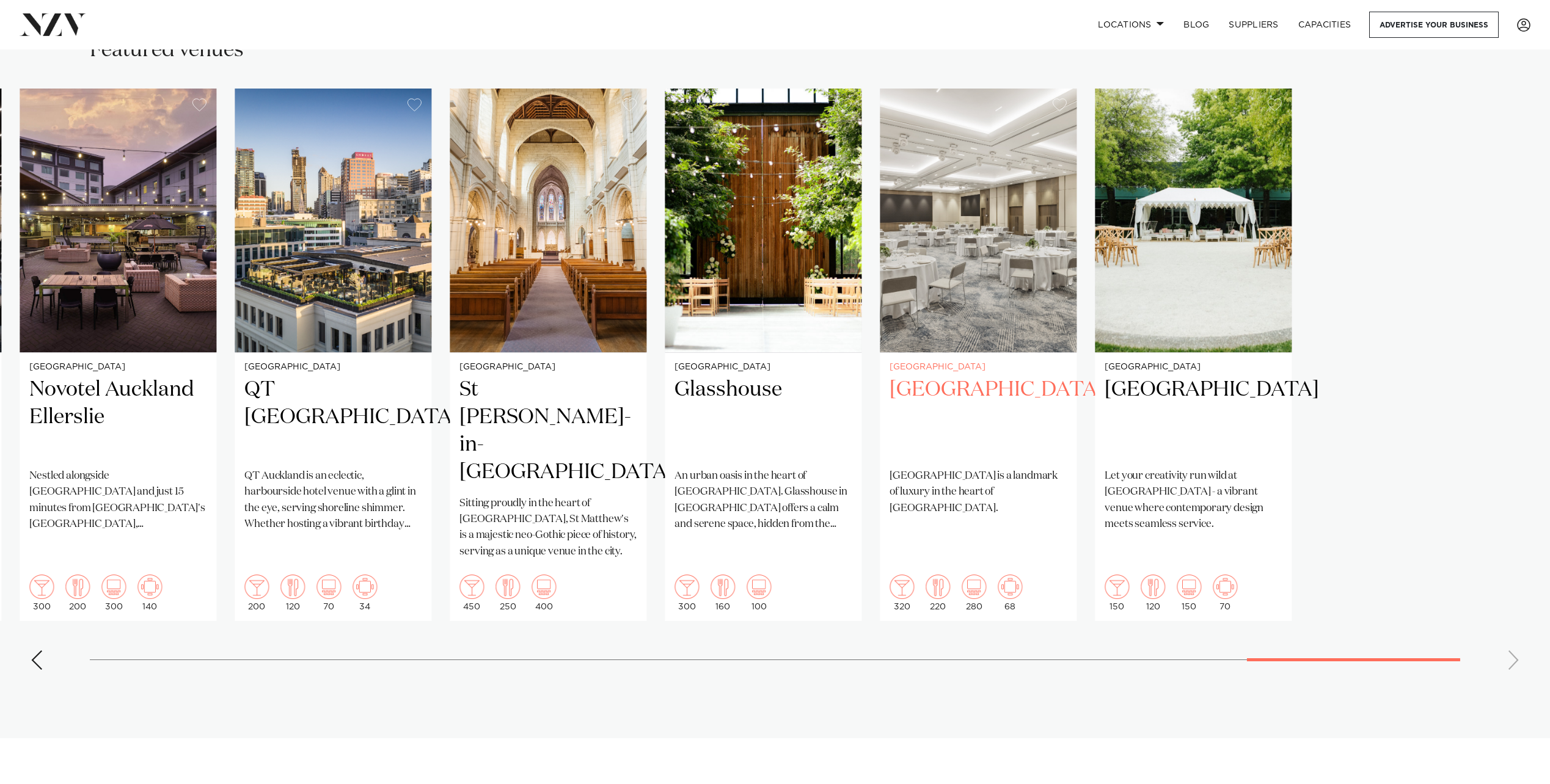
click at [0, 0] on slot "Auckland Texas Events In the heart of Manukau, Texas Events is known for its wa…" at bounding box center [0, 0] width 0 height 0
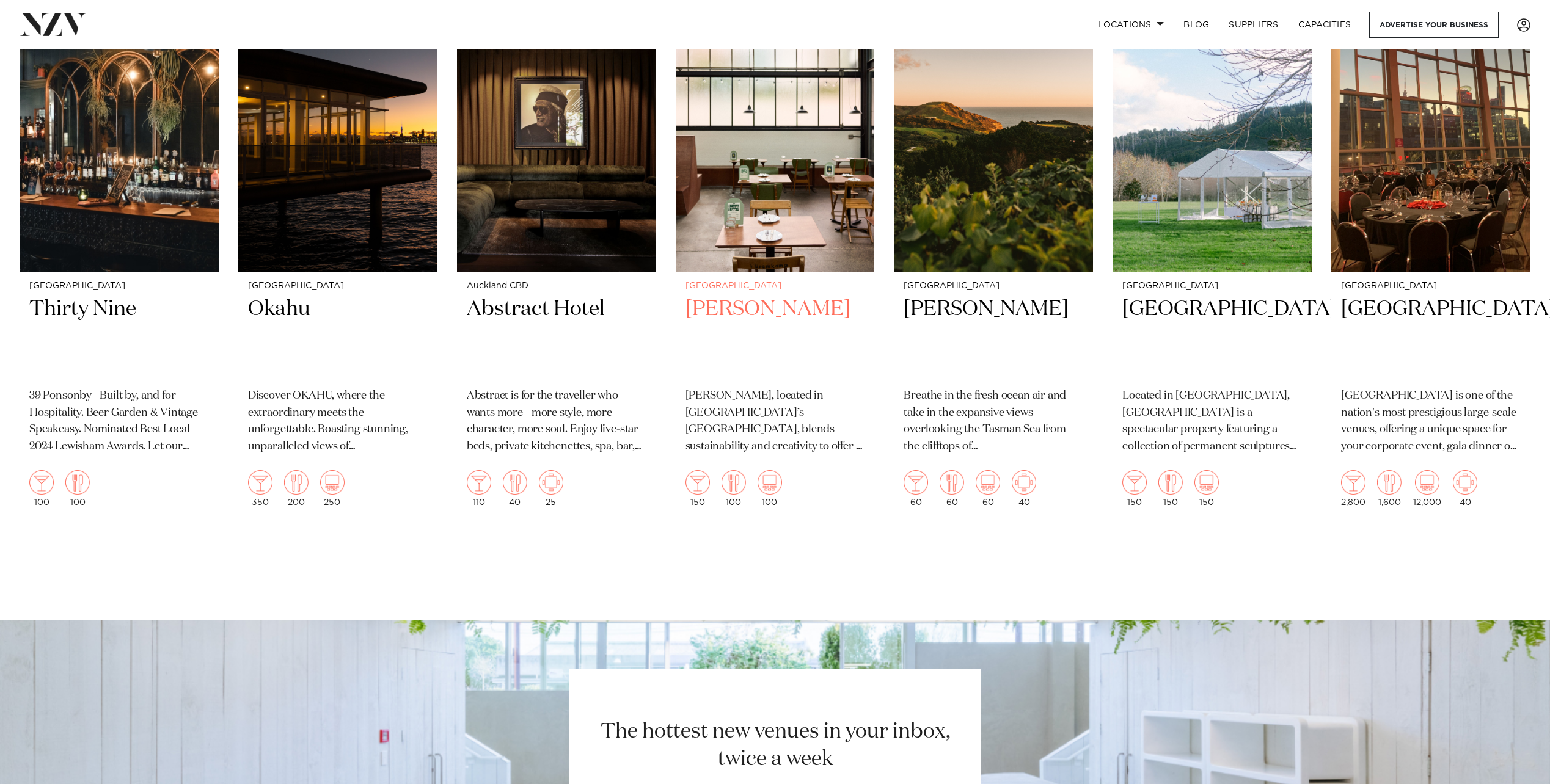
scroll to position [8853, 0]
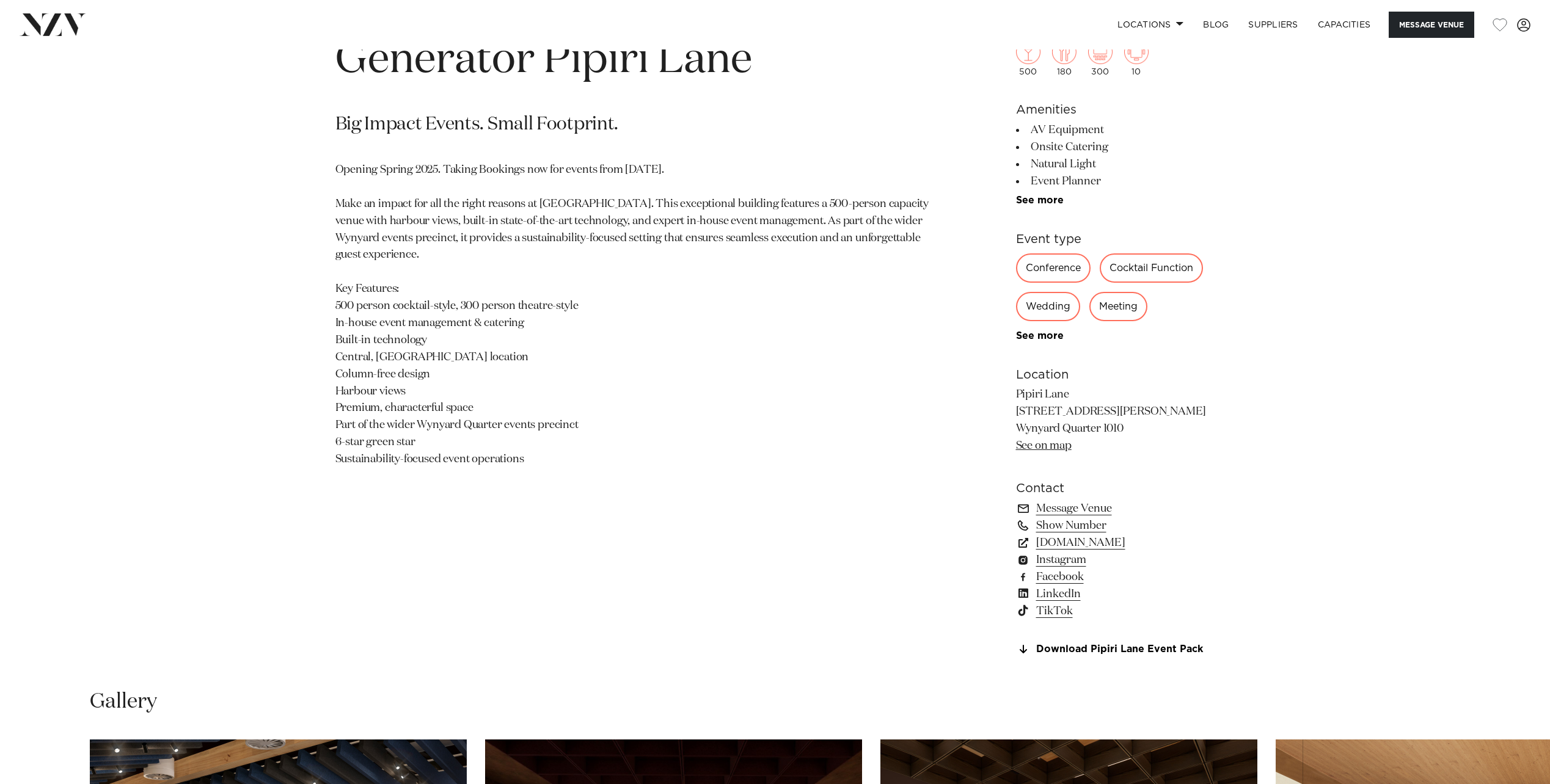
scroll to position [610, 0]
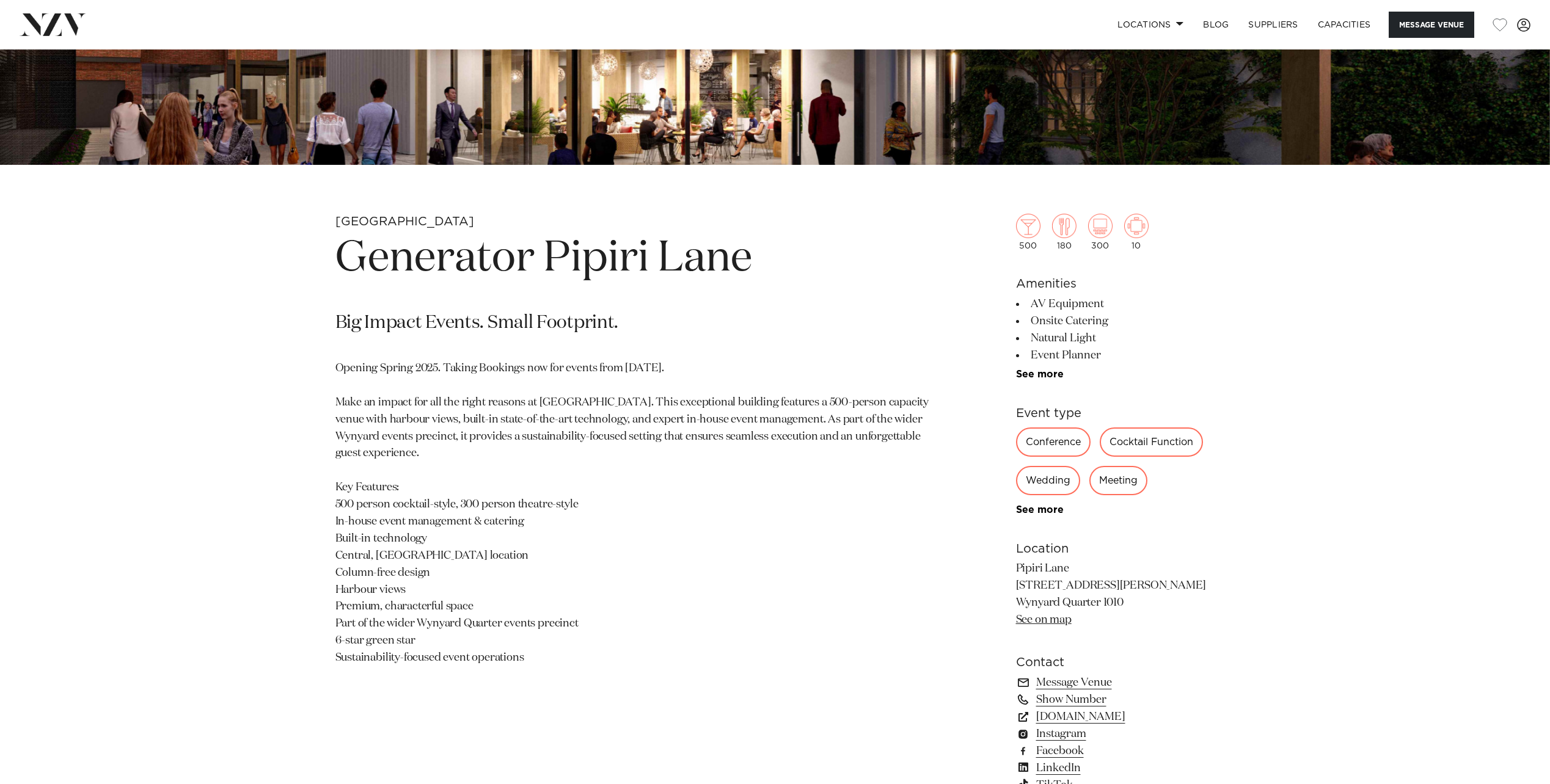
drag, startPoint x: 1040, startPoint y: 306, endPoint x: 1103, endPoint y: 361, distance: 83.6
click at [1103, 361] on ul "AV Equipment Onsite Catering Natural Light Event Planner Video Conferencing Tec…" at bounding box center [1115, 338] width 199 height 84
click at [1103, 361] on li "Event Planner" at bounding box center [1115, 356] width 199 height 17
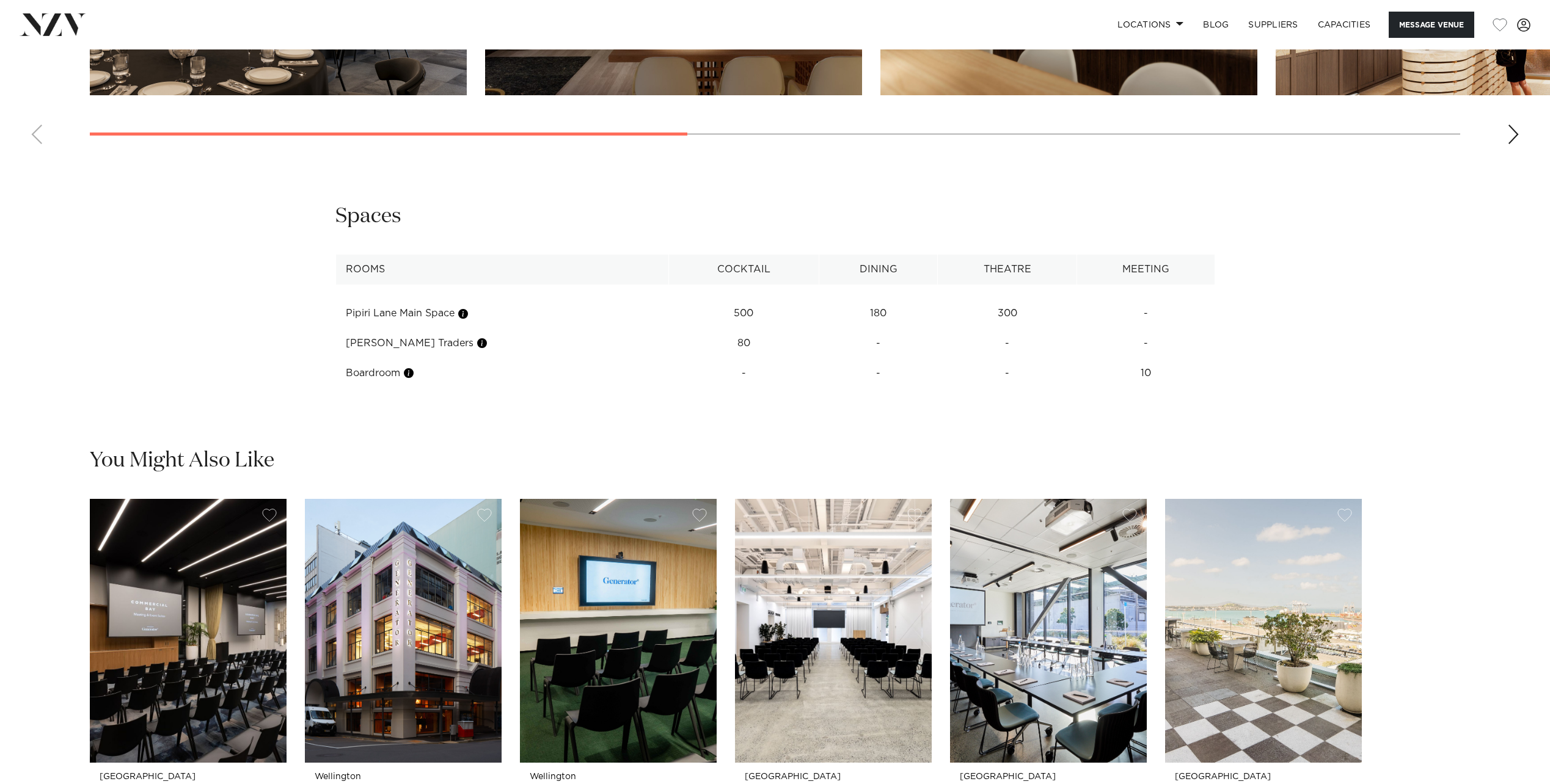
scroll to position [1710, 0]
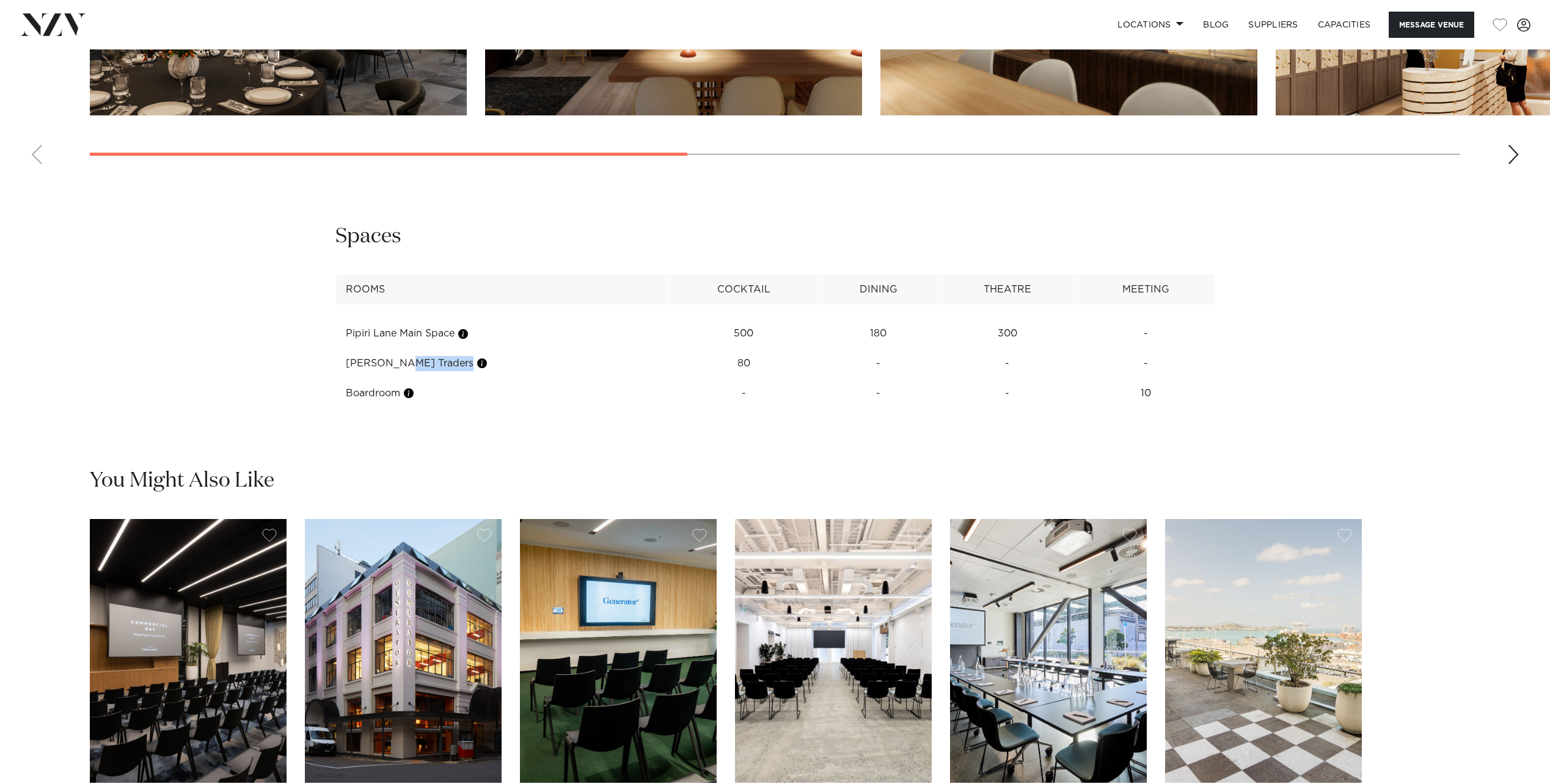
drag, startPoint x: 344, startPoint y: 361, endPoint x: 426, endPoint y: 362, distance: 82.0
click at [426, 362] on td "[PERSON_NAME] Traders" at bounding box center [501, 364] width 333 height 30
drag, startPoint x: 426, startPoint y: 362, endPoint x: 449, endPoint y: 361, distance: 23.0
click at [449, 361] on td "[PERSON_NAME] Traders" at bounding box center [501, 364] width 333 height 30
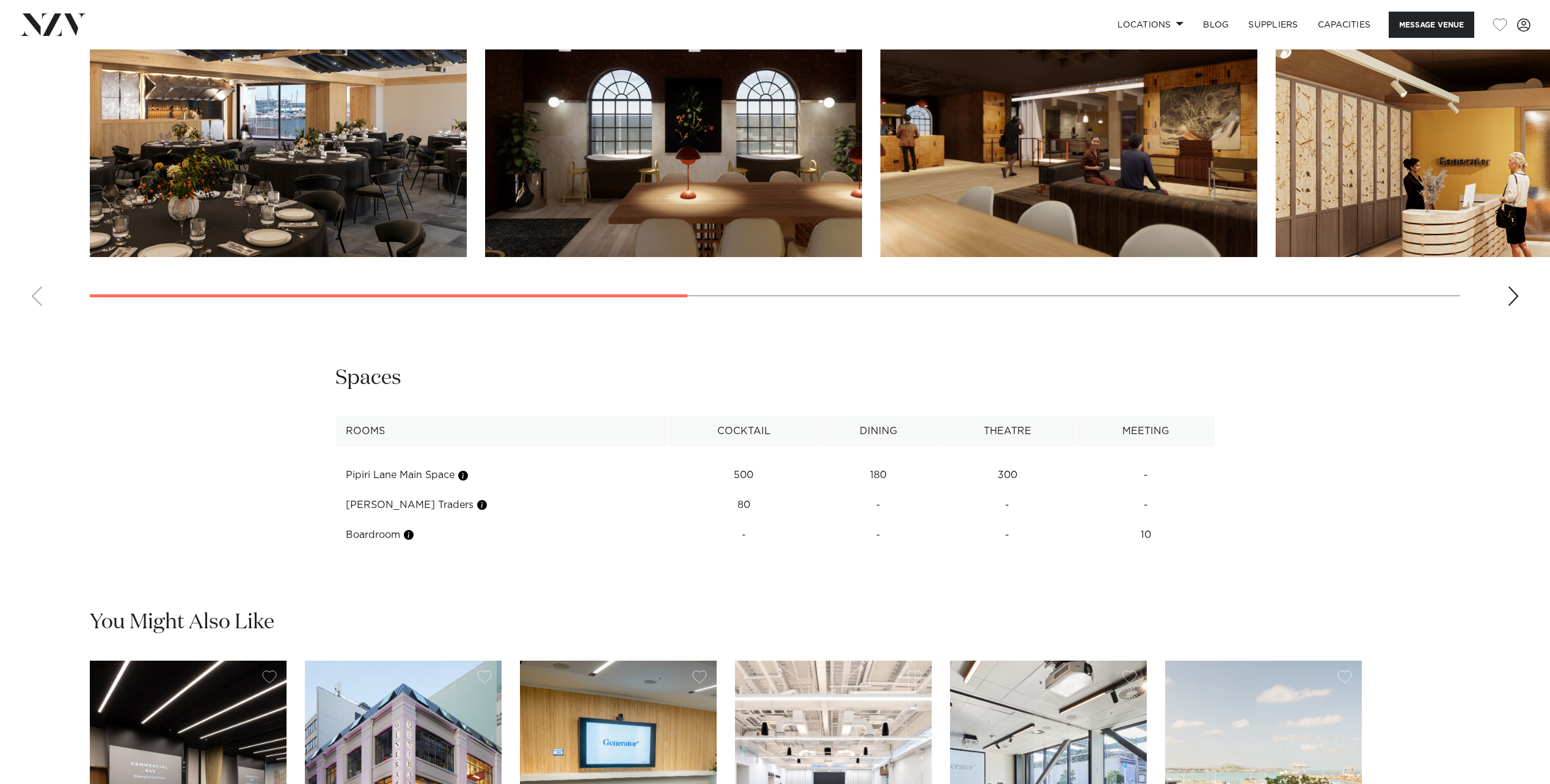
scroll to position [1282, 0]
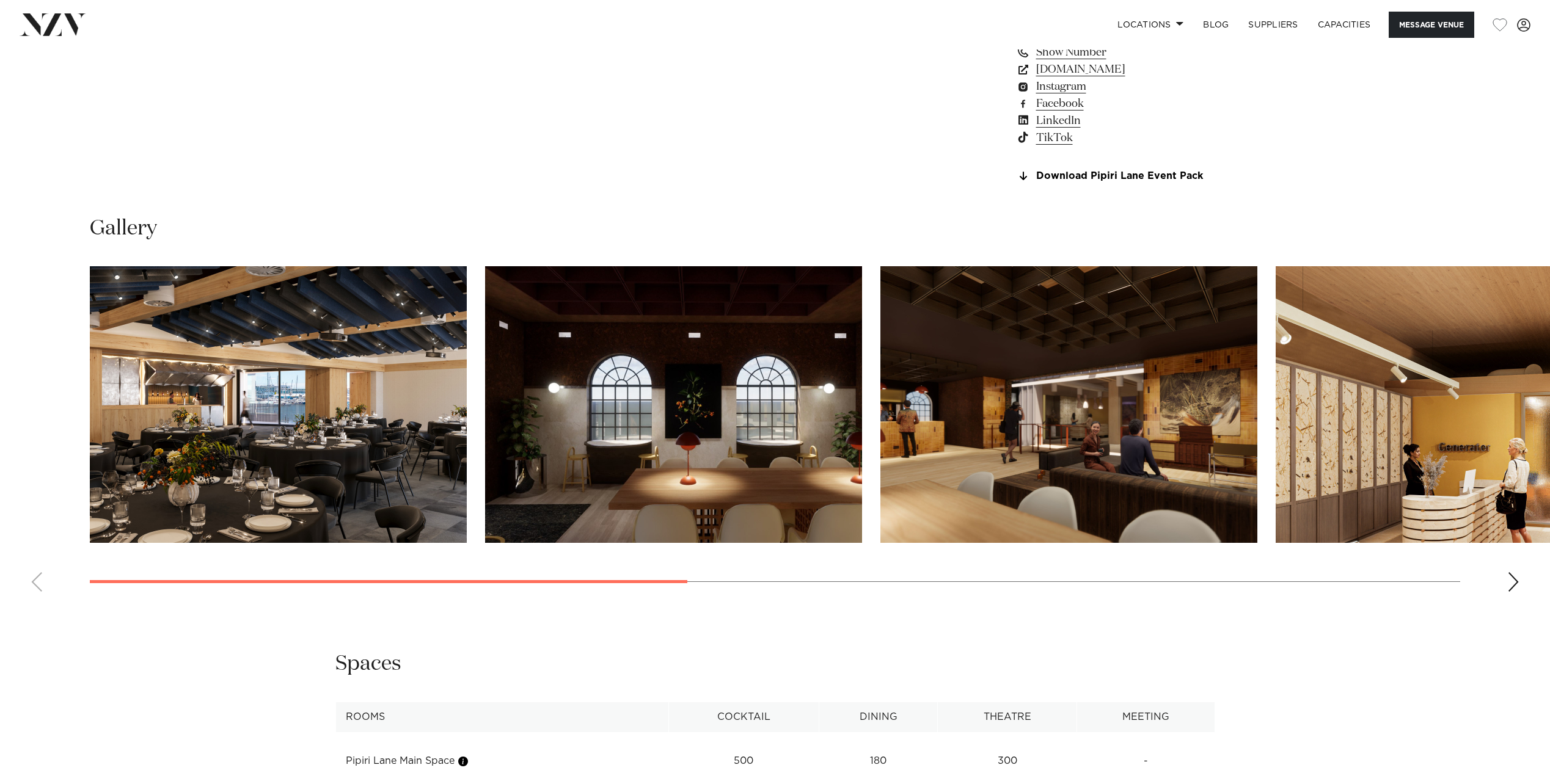
click at [763, 416] on img "2 / 8" at bounding box center [673, 404] width 377 height 276
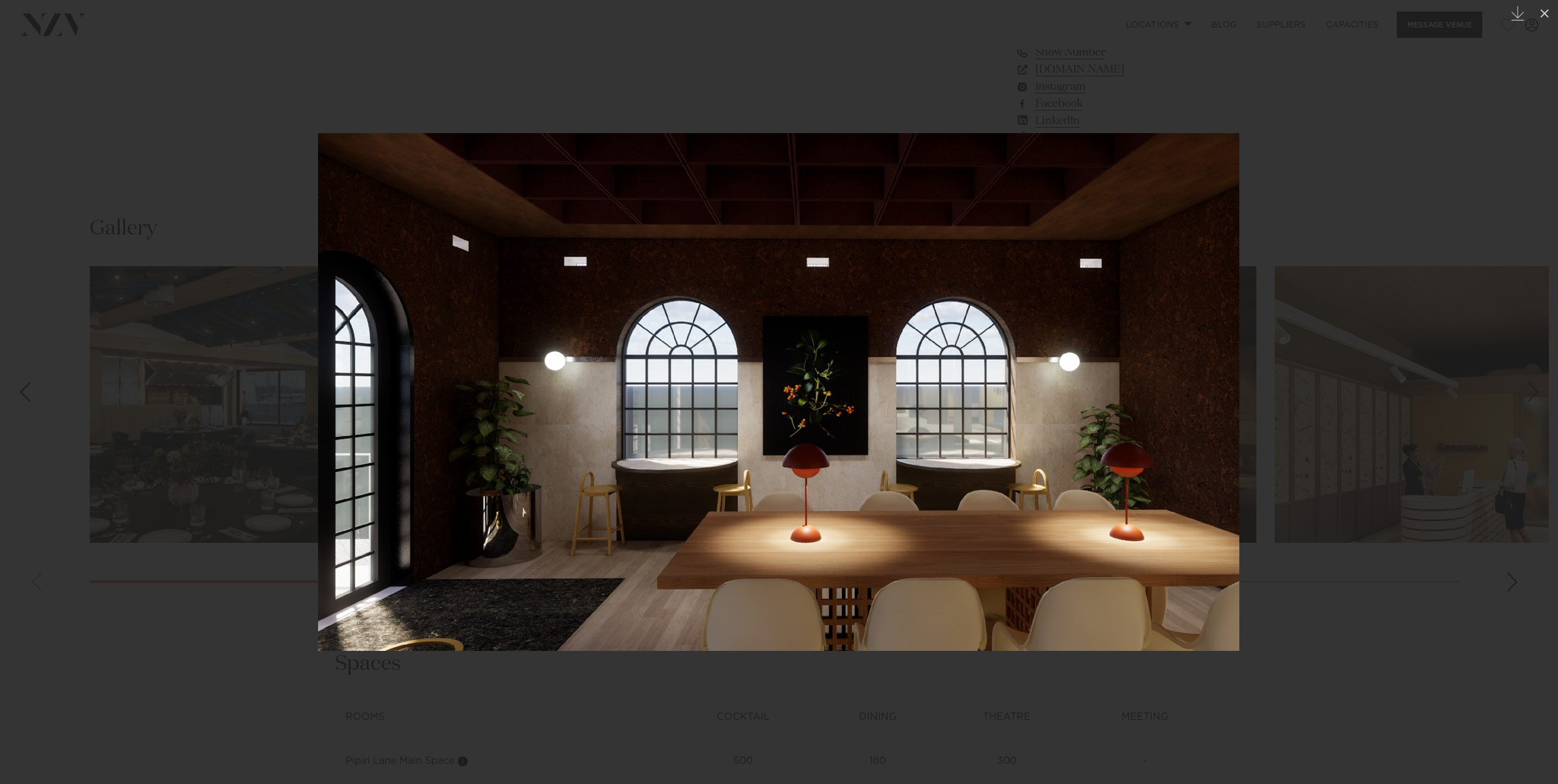
click at [1368, 364] on div at bounding box center [779, 392] width 1558 height 784
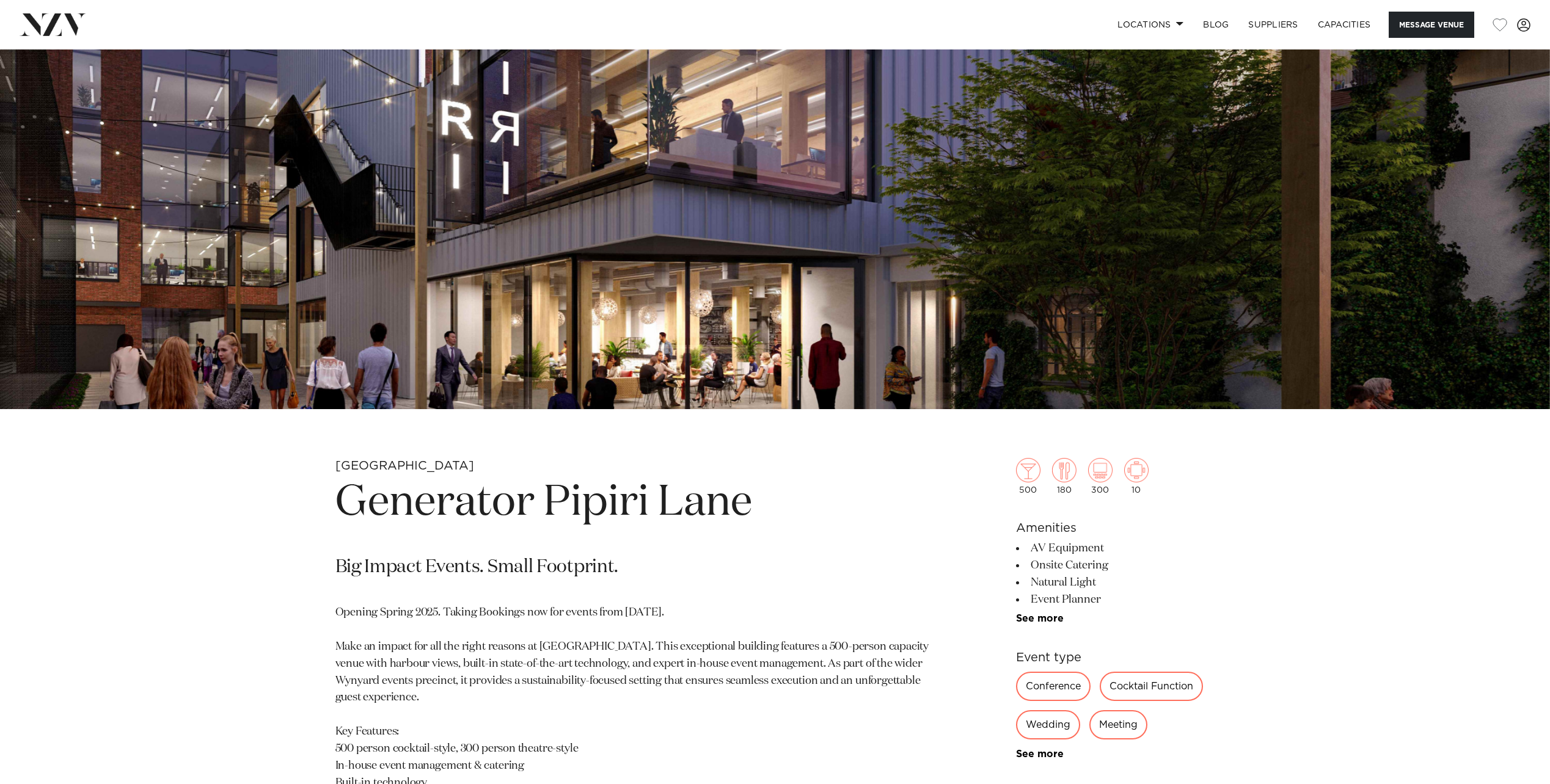
scroll to position [733, 0]
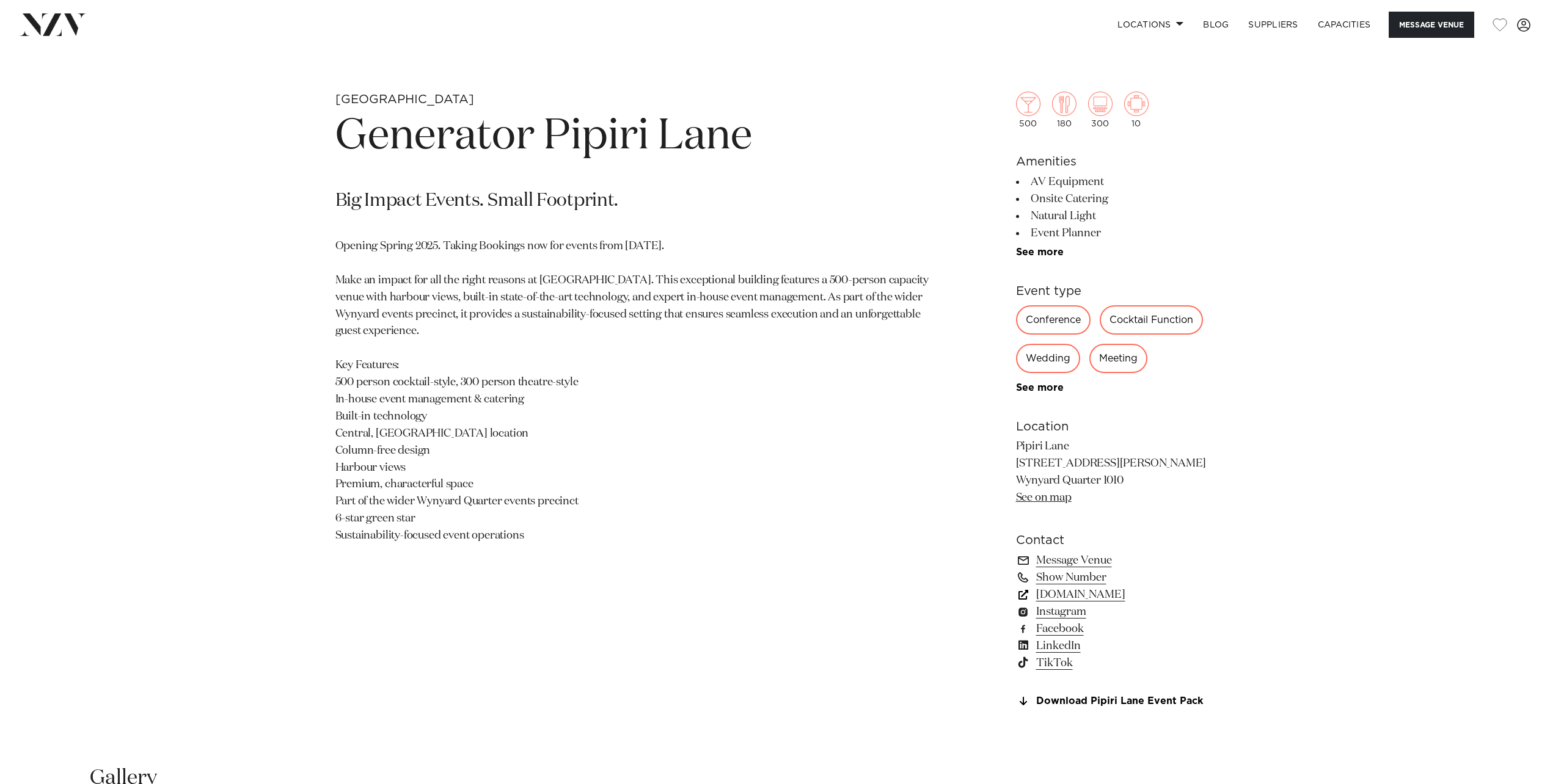
click at [1103, 595] on link "[DOMAIN_NAME]" at bounding box center [1115, 595] width 199 height 17
